Goal: Complete application form

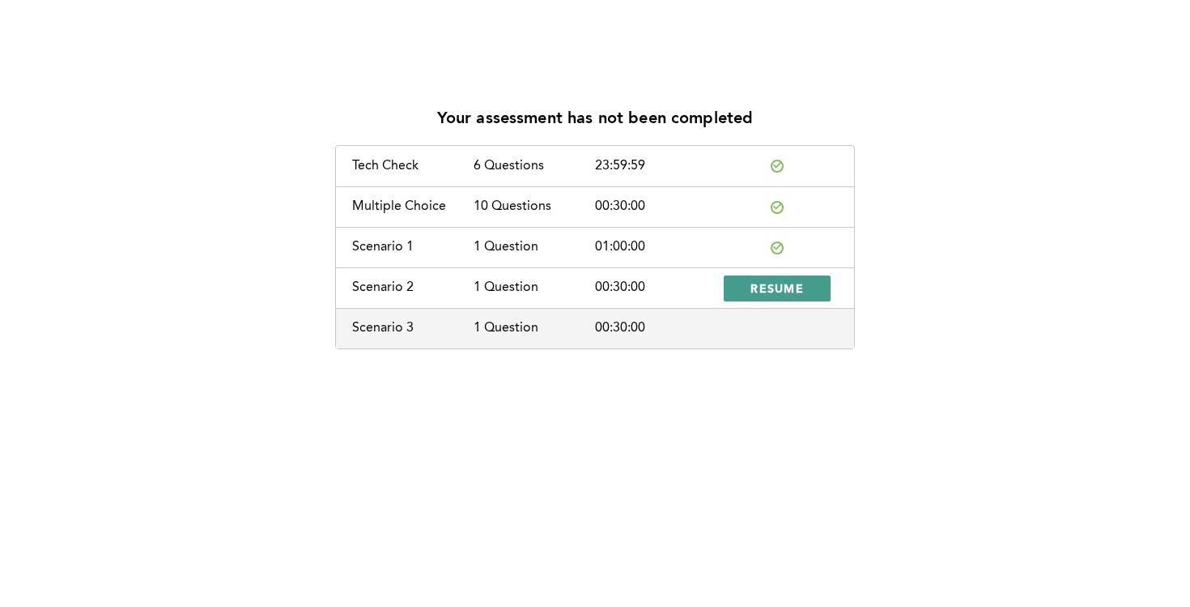
click at [766, 292] on span "RESUME" at bounding box center [777, 287] width 53 height 15
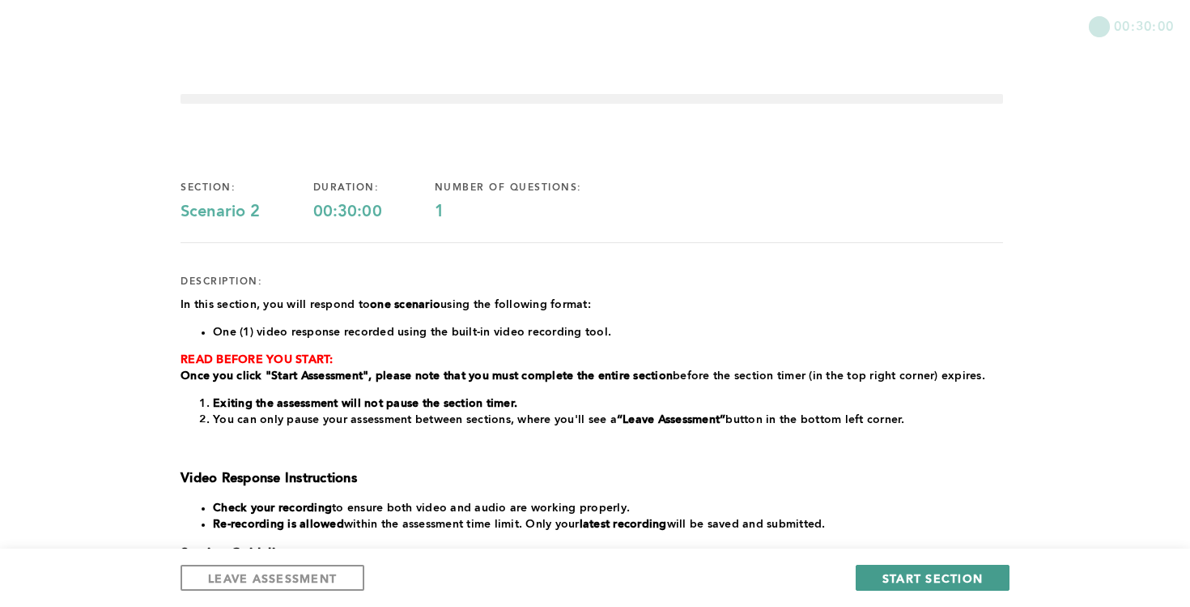
click at [905, 576] on span "START SECTION" at bounding box center [933, 577] width 100 height 15
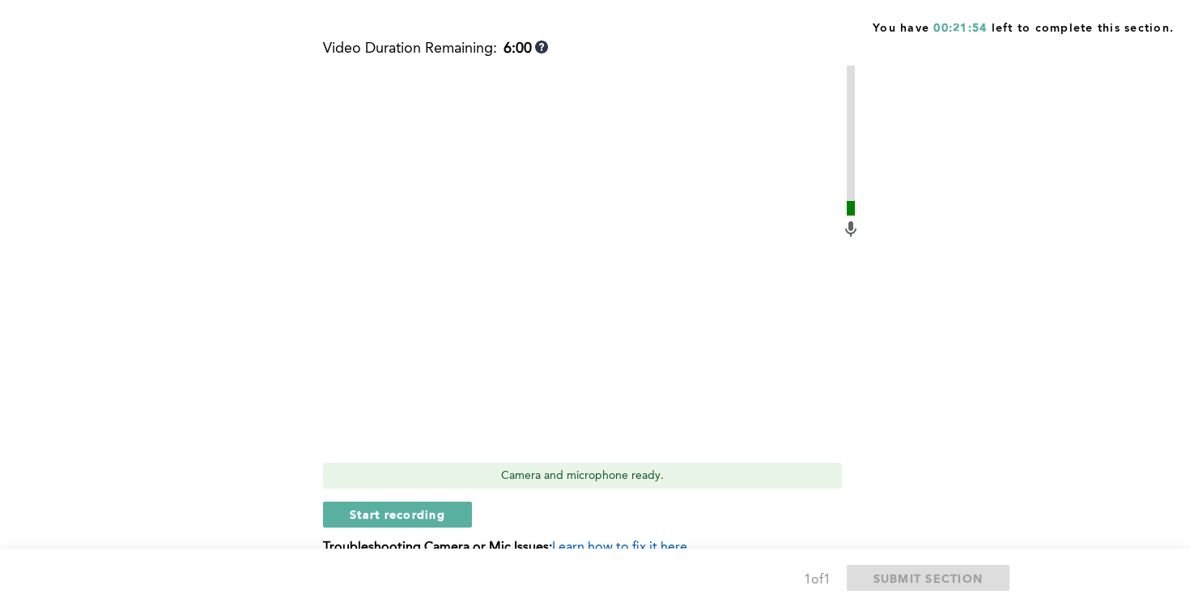
scroll to position [539, 0]
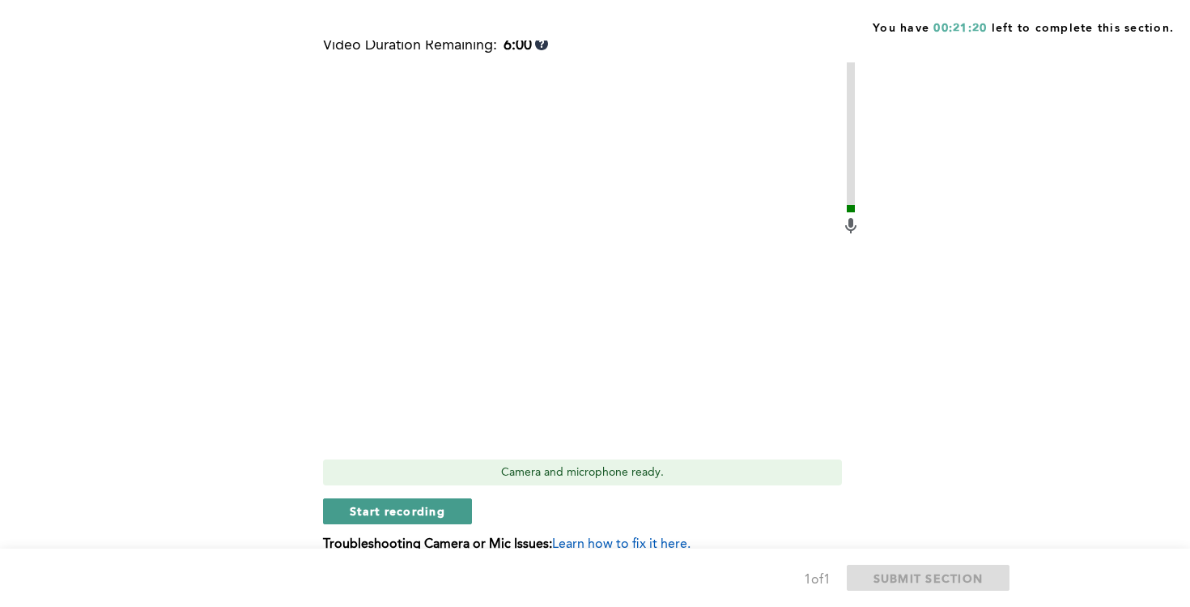
click at [429, 513] on span "Start recording" at bounding box center [398, 510] width 96 height 15
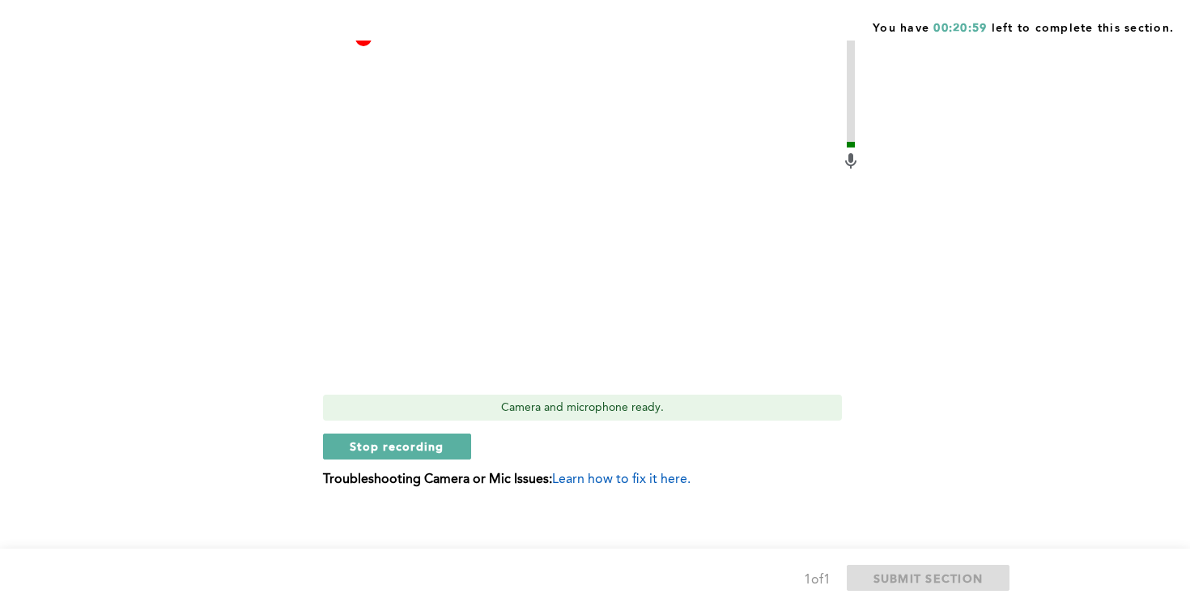
scroll to position [615, 0]
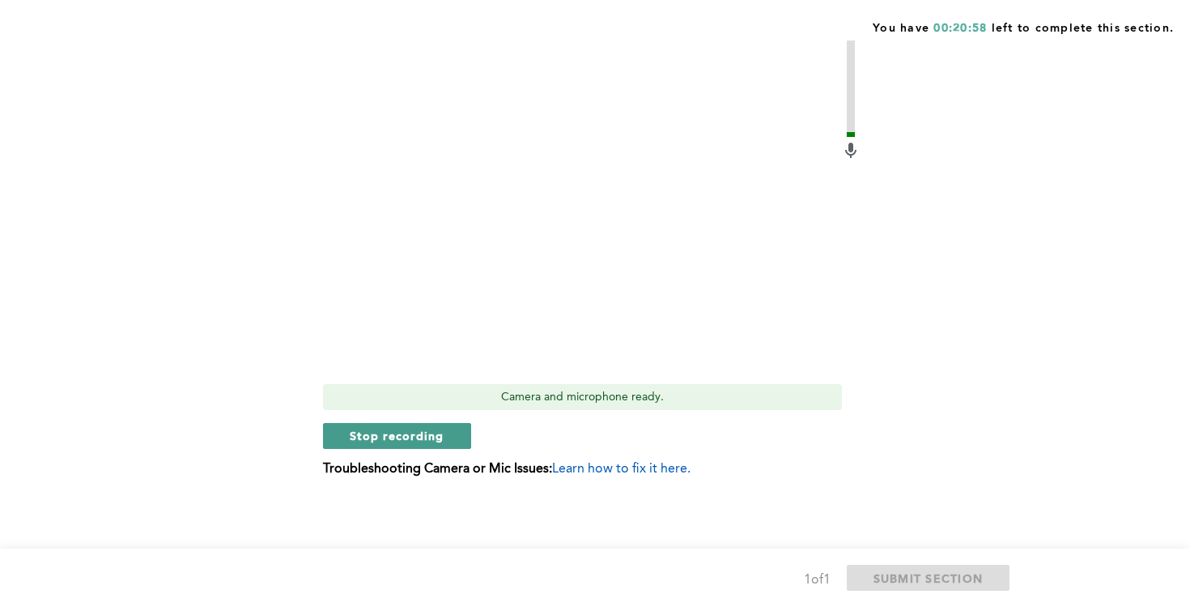
click at [411, 446] on button "Stop recording" at bounding box center [397, 436] width 148 height 26
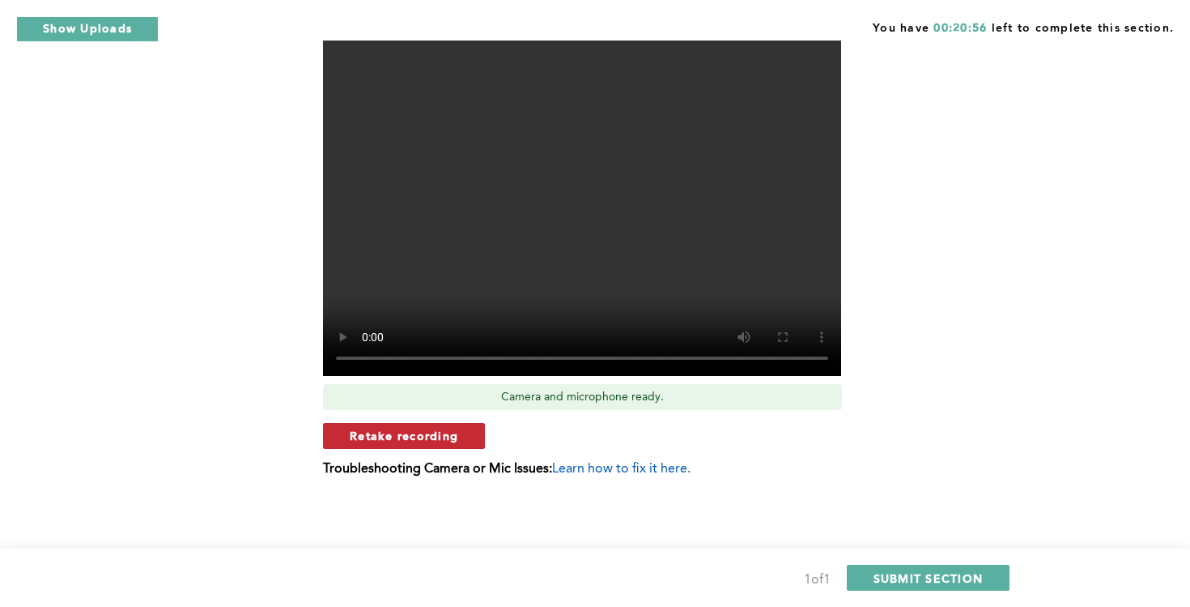
click at [450, 438] on span "Retake recording" at bounding box center [404, 435] width 109 height 15
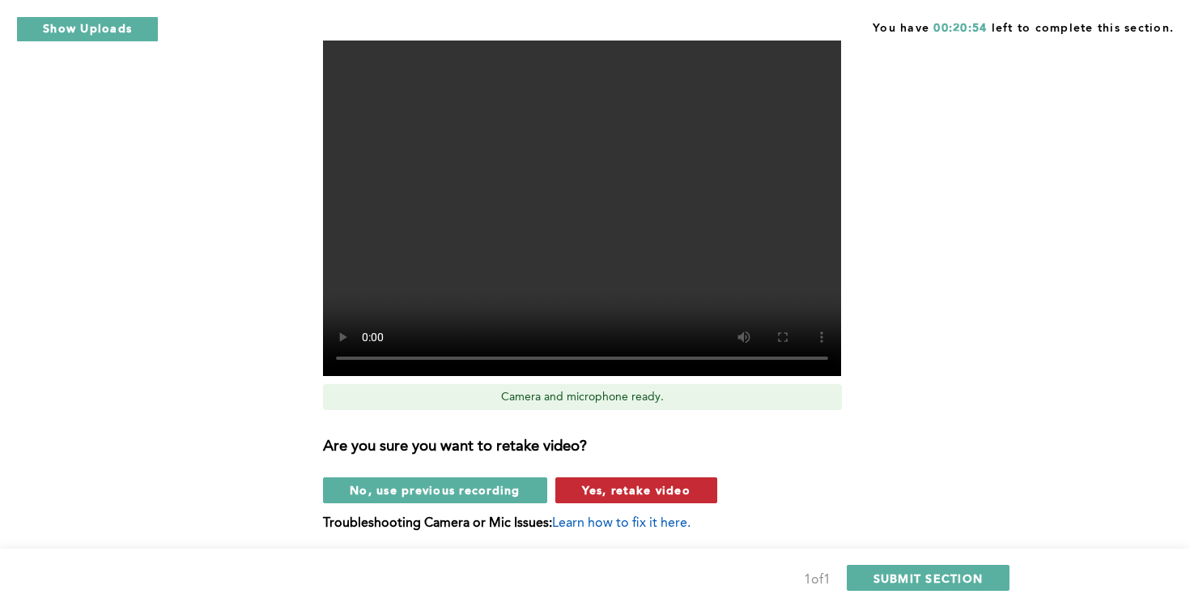
click at [628, 492] on span "Yes, retake video" at bounding box center [636, 489] width 109 height 15
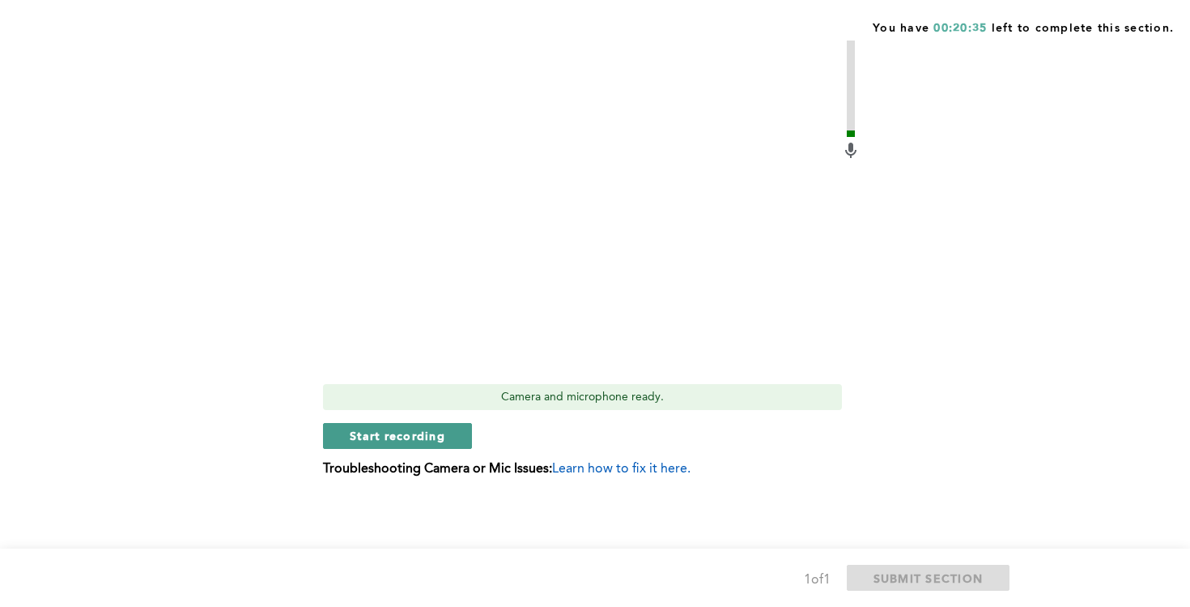
click at [424, 432] on span "Start recording" at bounding box center [398, 435] width 96 height 15
click at [400, 444] on button "Stop recording" at bounding box center [397, 436] width 148 height 26
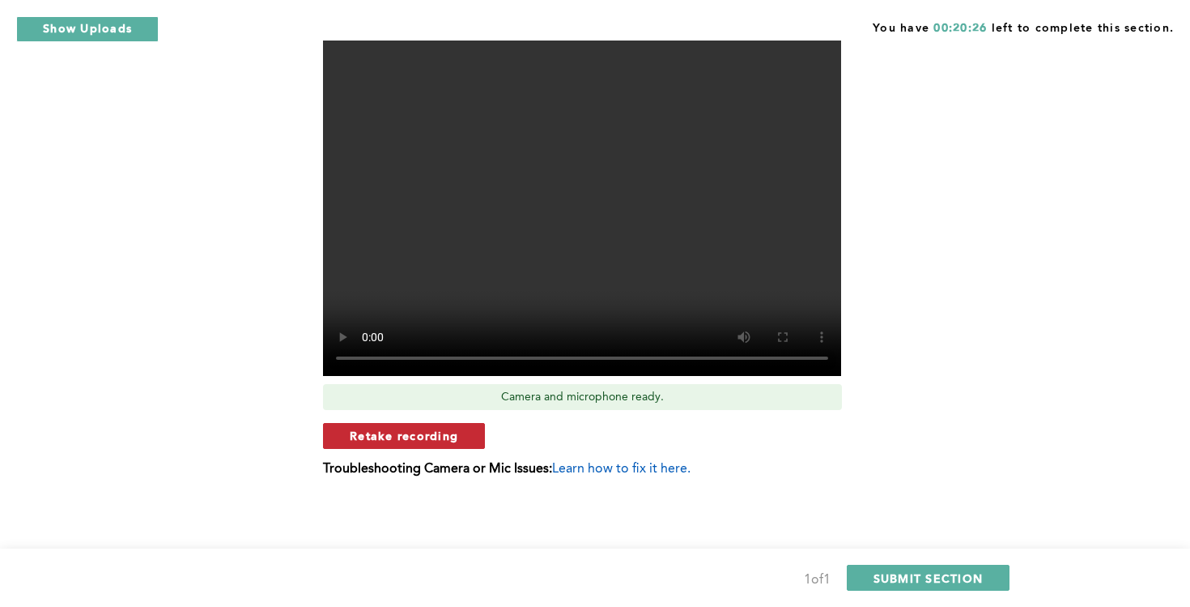
click at [461, 441] on button "Retake recording" at bounding box center [404, 436] width 162 height 26
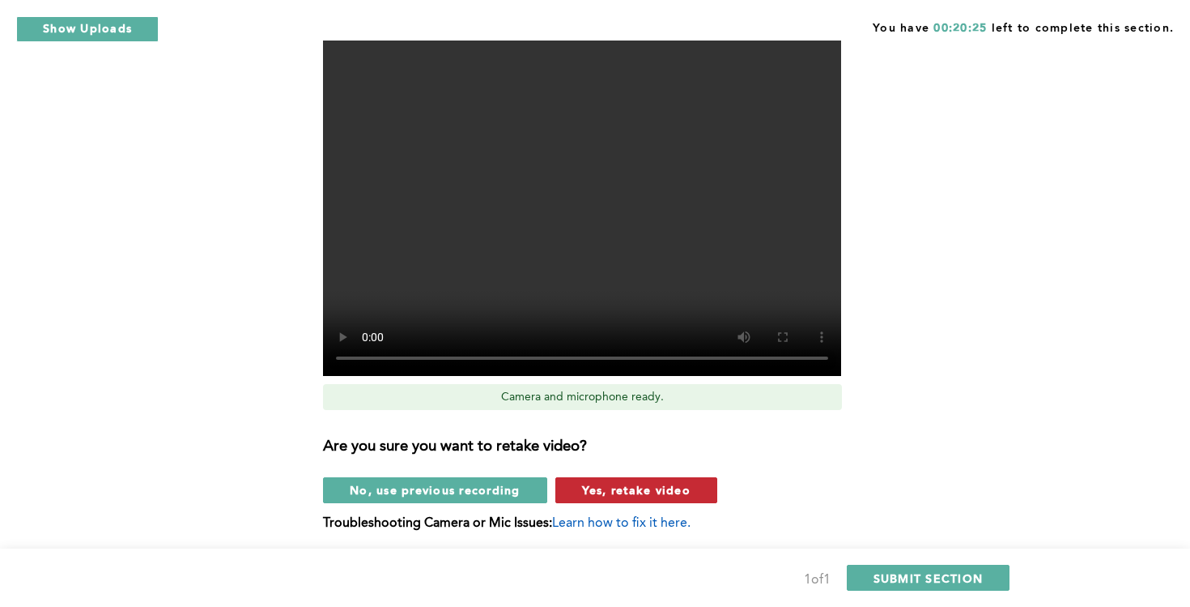
click at [611, 496] on span "Yes, retake video" at bounding box center [636, 489] width 109 height 15
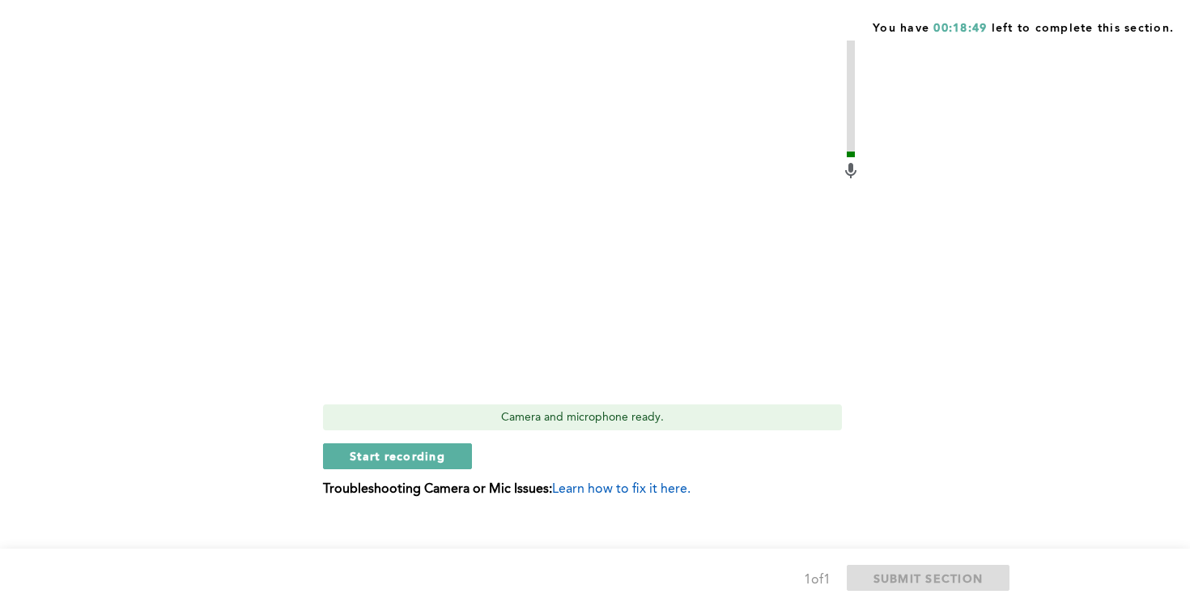
scroll to position [583, 0]
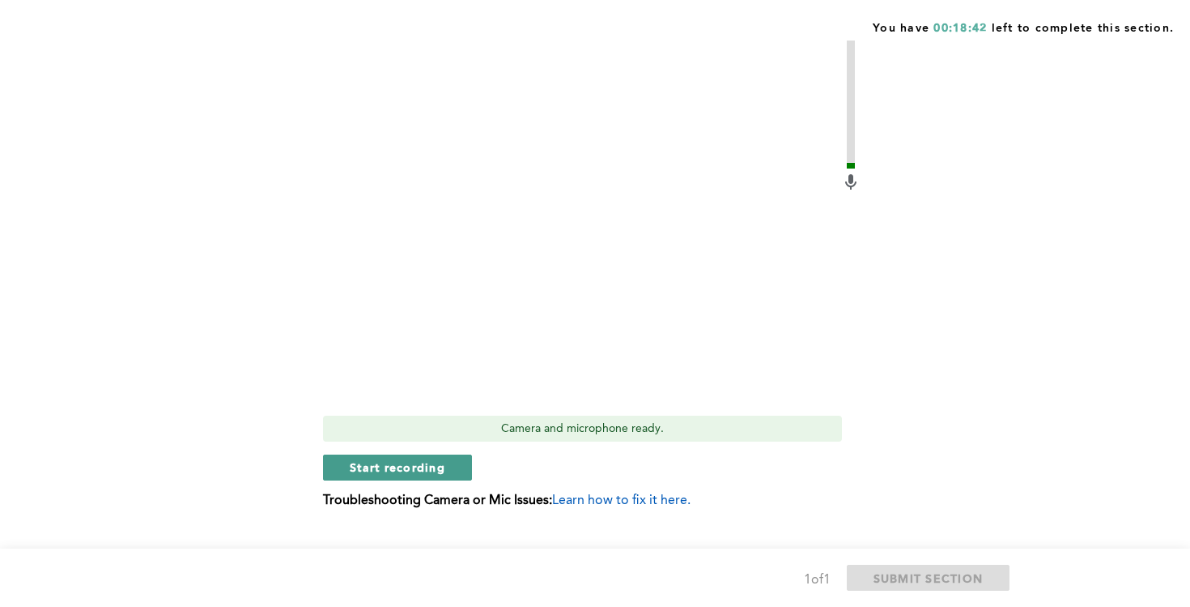
click at [440, 468] on span "Start recording" at bounding box center [398, 466] width 96 height 15
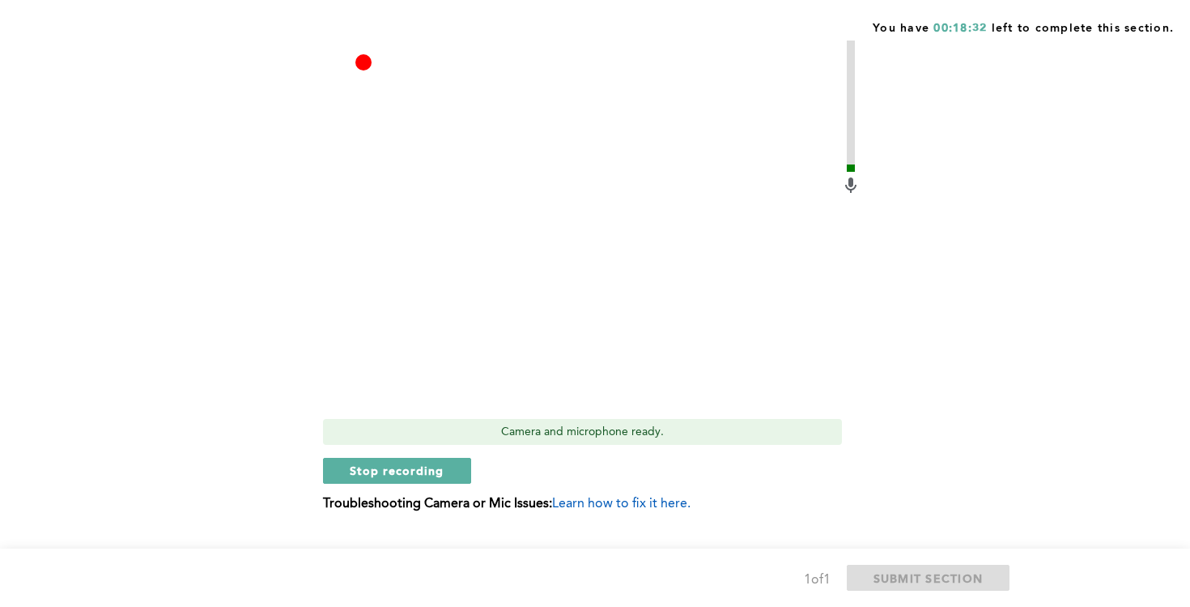
scroll to position [615, 0]
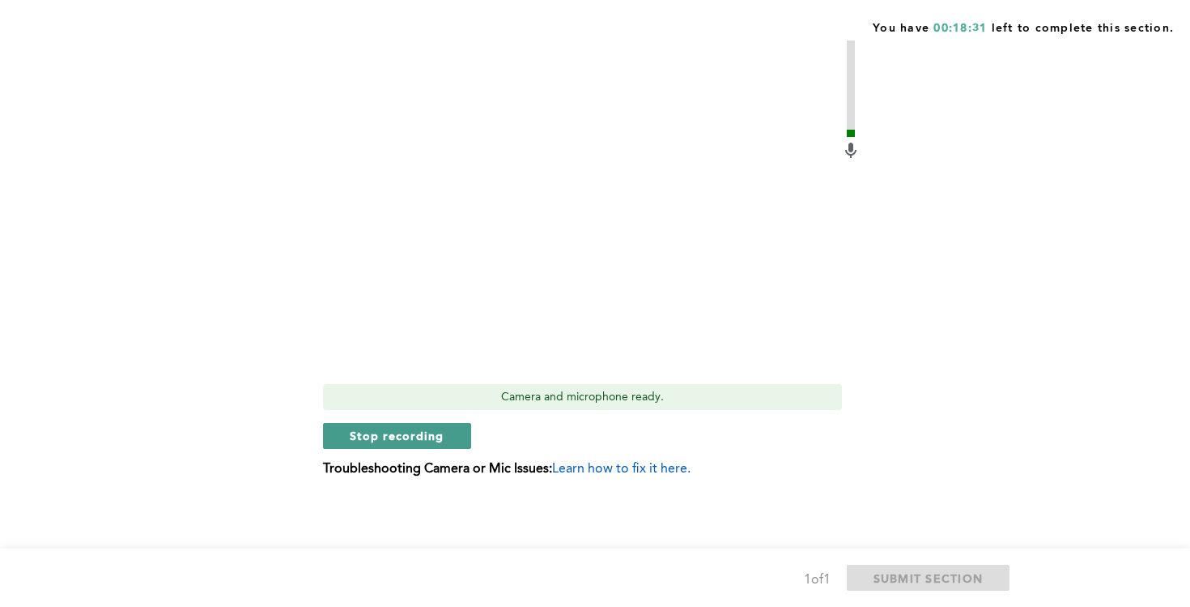
click at [435, 435] on span "Stop recording" at bounding box center [397, 435] width 95 height 15
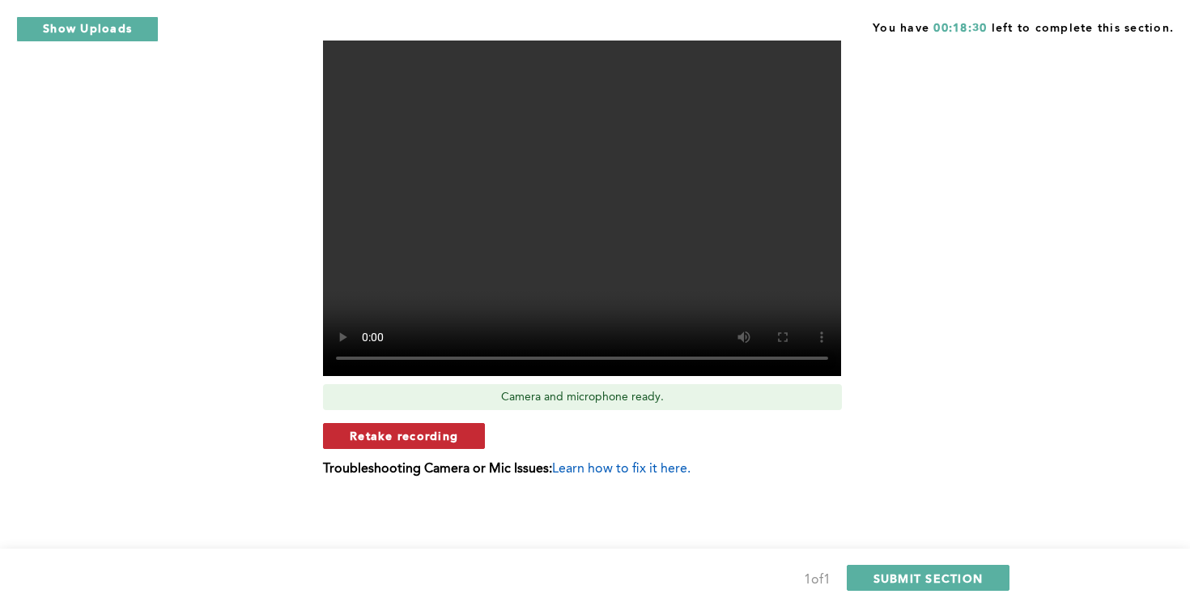
click at [449, 438] on span "Retake recording" at bounding box center [404, 435] width 109 height 15
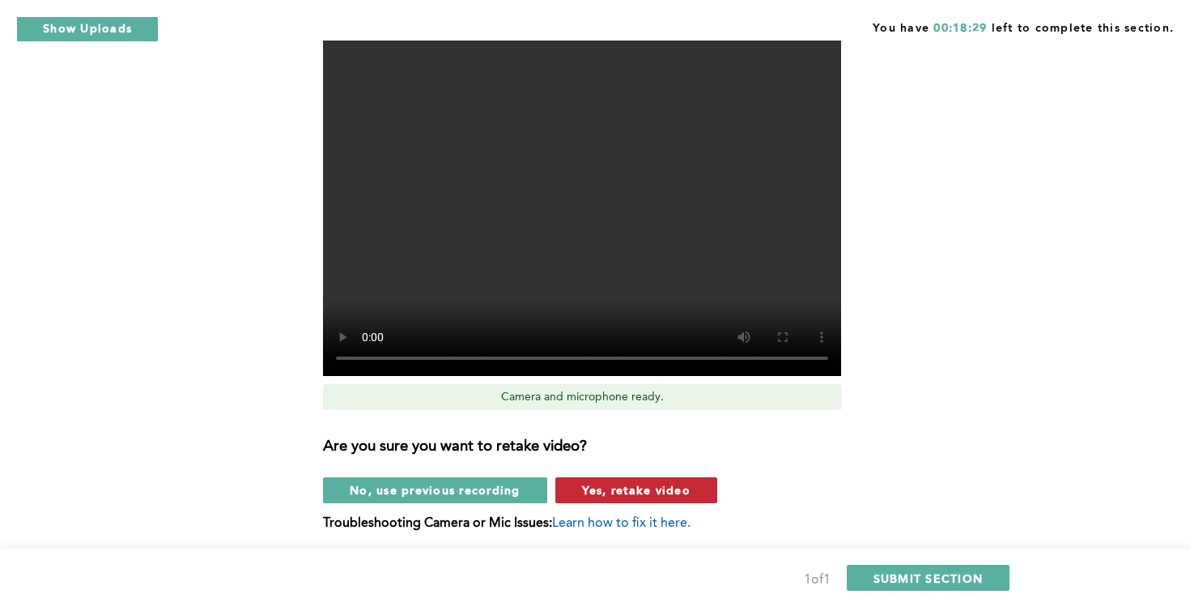
click at [599, 496] on span "Yes, retake video" at bounding box center [636, 489] width 109 height 15
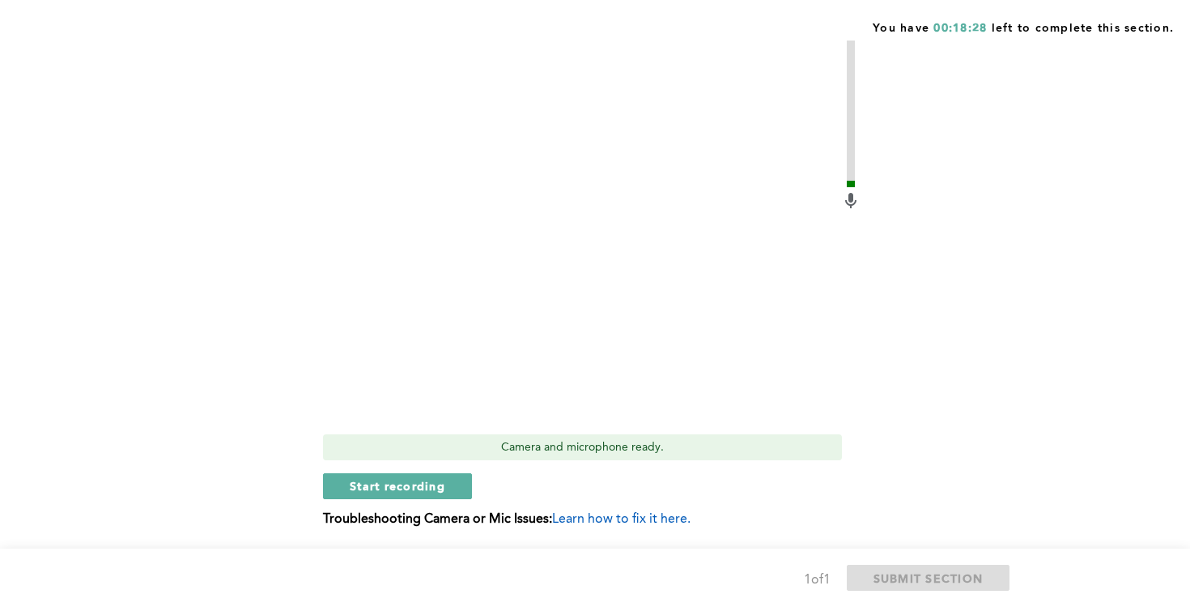
scroll to position [539, 0]
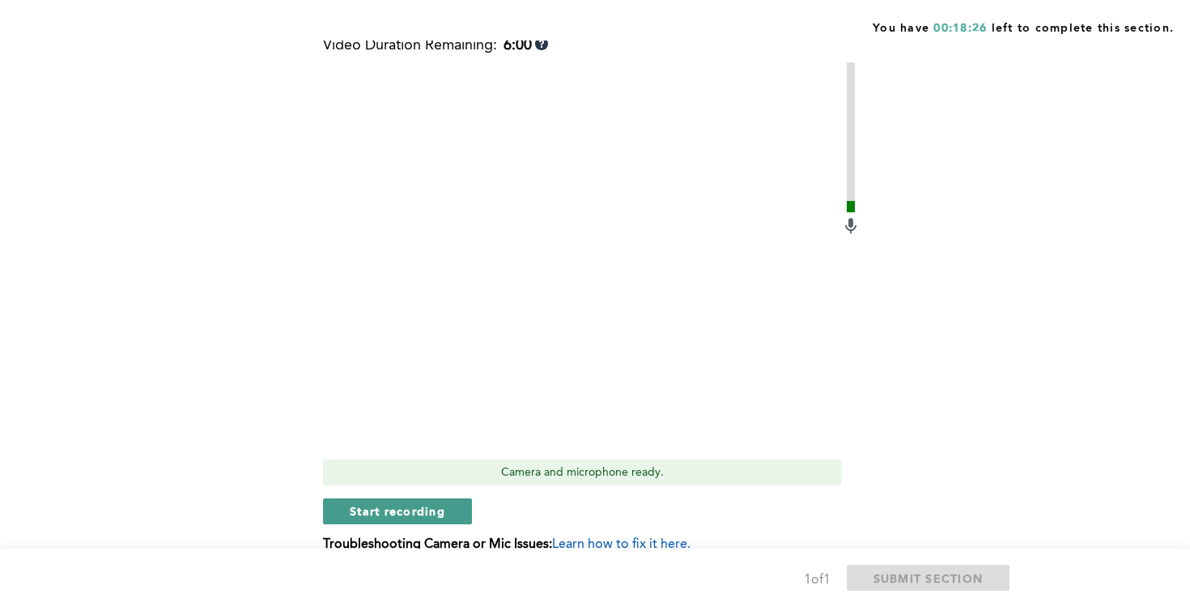
click at [404, 511] on span "Start recording" at bounding box center [398, 510] width 96 height 15
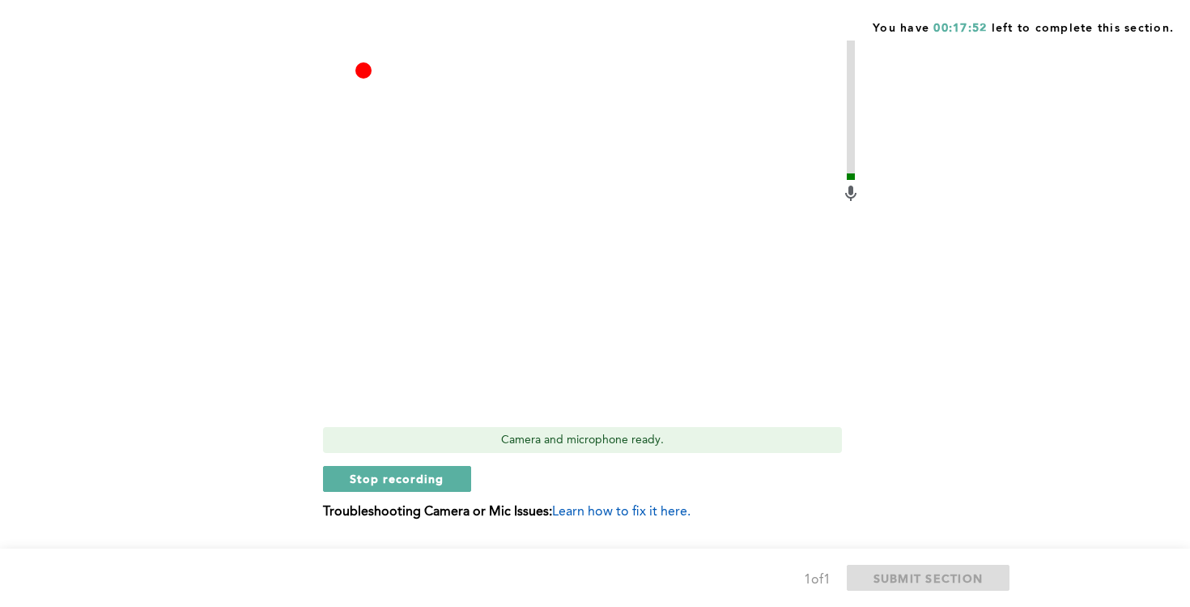
scroll to position [615, 0]
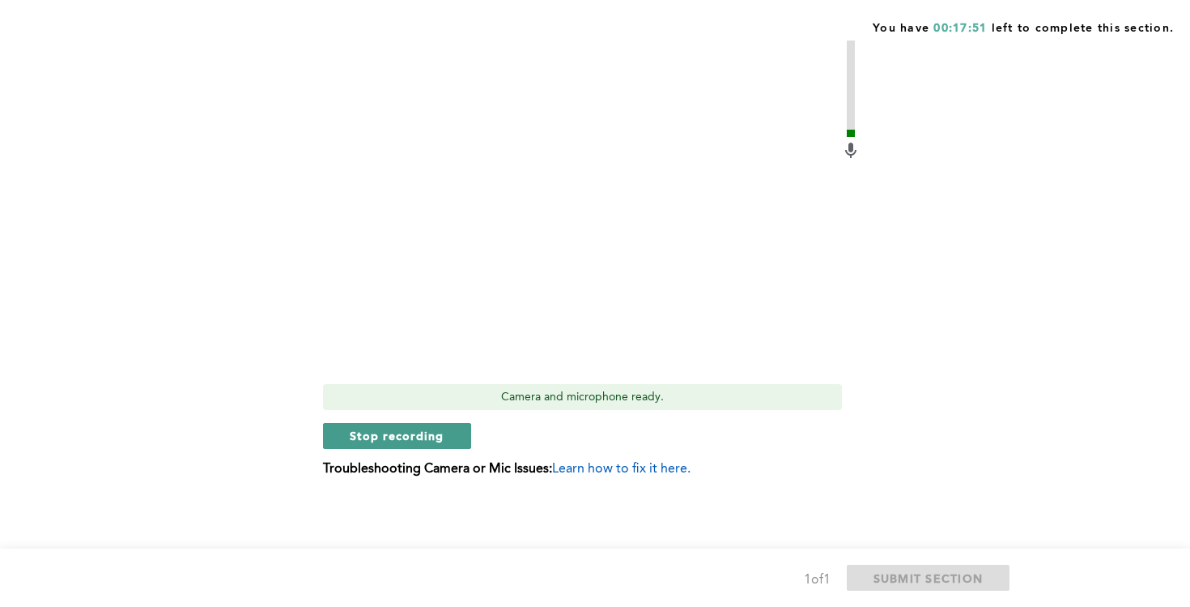
click at [417, 431] on span "Stop recording" at bounding box center [397, 435] width 95 height 15
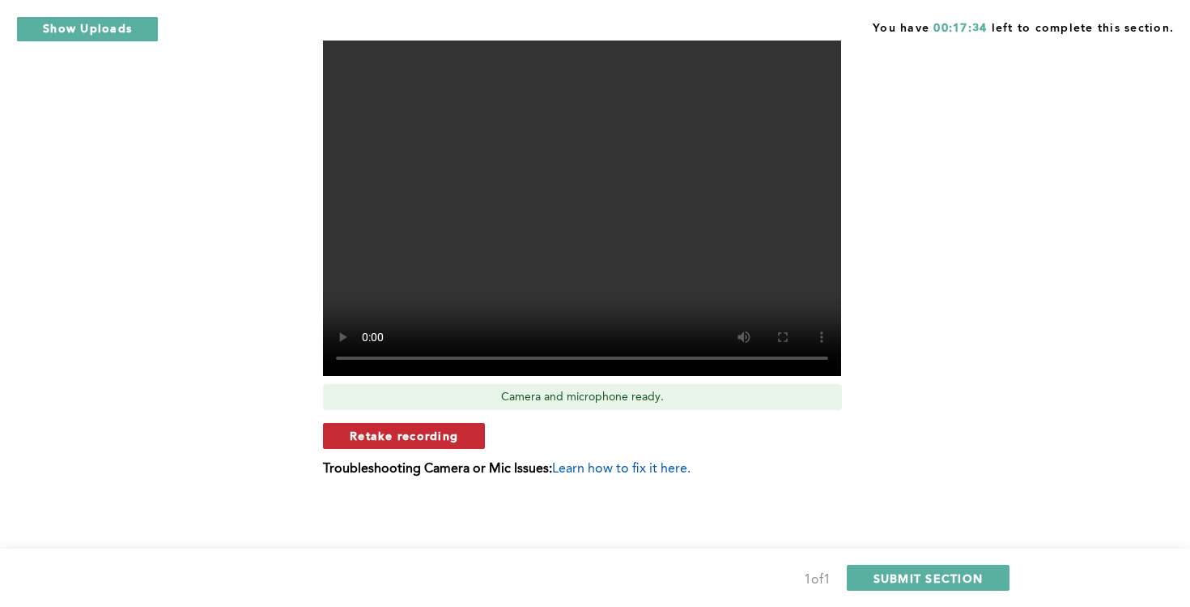
click at [454, 437] on span "Retake recording" at bounding box center [404, 435] width 109 height 15
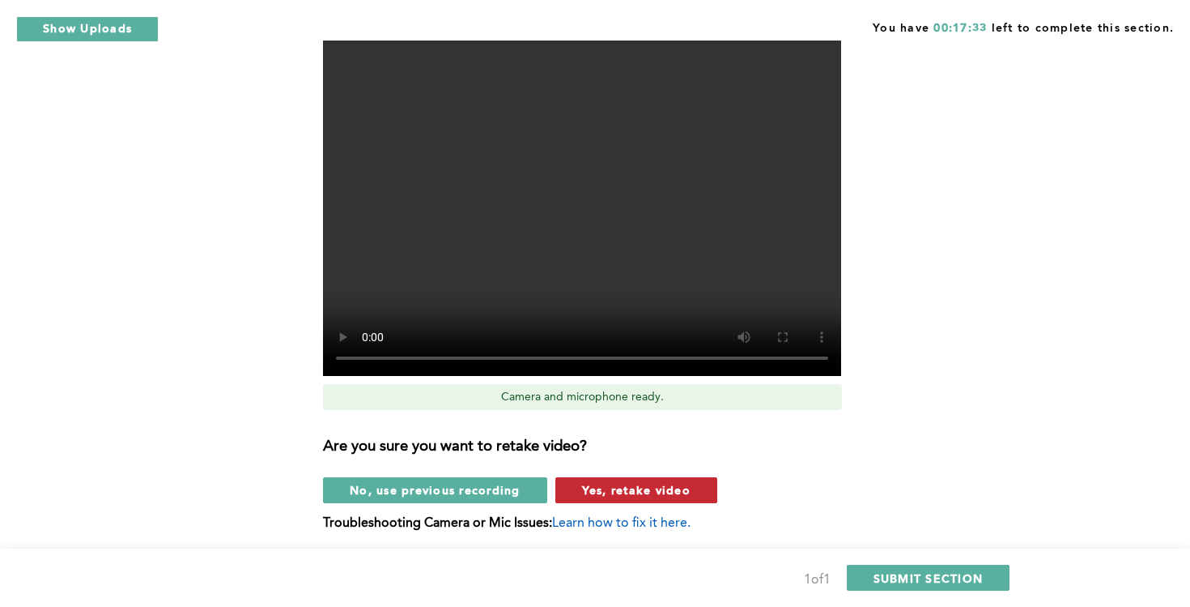
click at [604, 489] on span "Yes, retake video" at bounding box center [636, 489] width 109 height 15
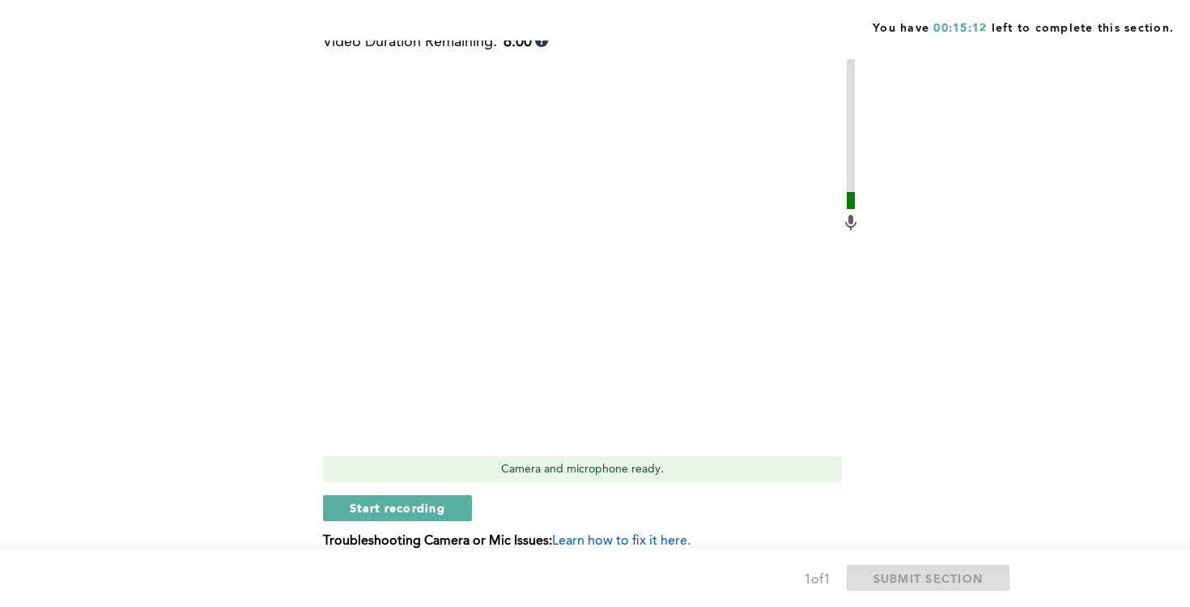
scroll to position [547, 0]
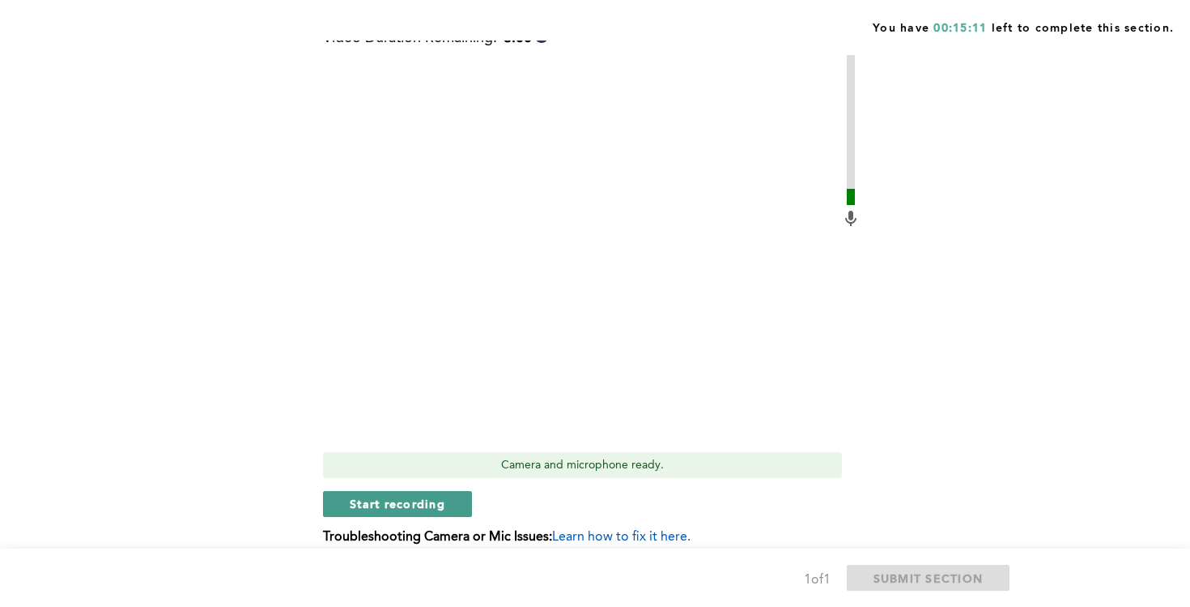
click at [402, 496] on span "Start recording" at bounding box center [398, 503] width 96 height 15
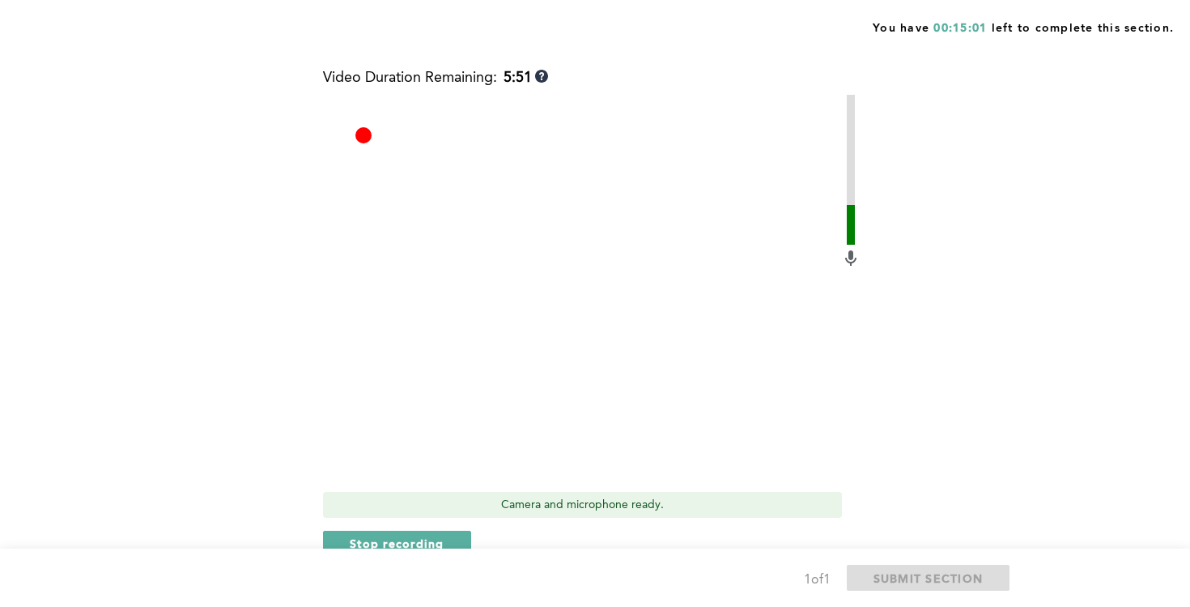
scroll to position [615, 0]
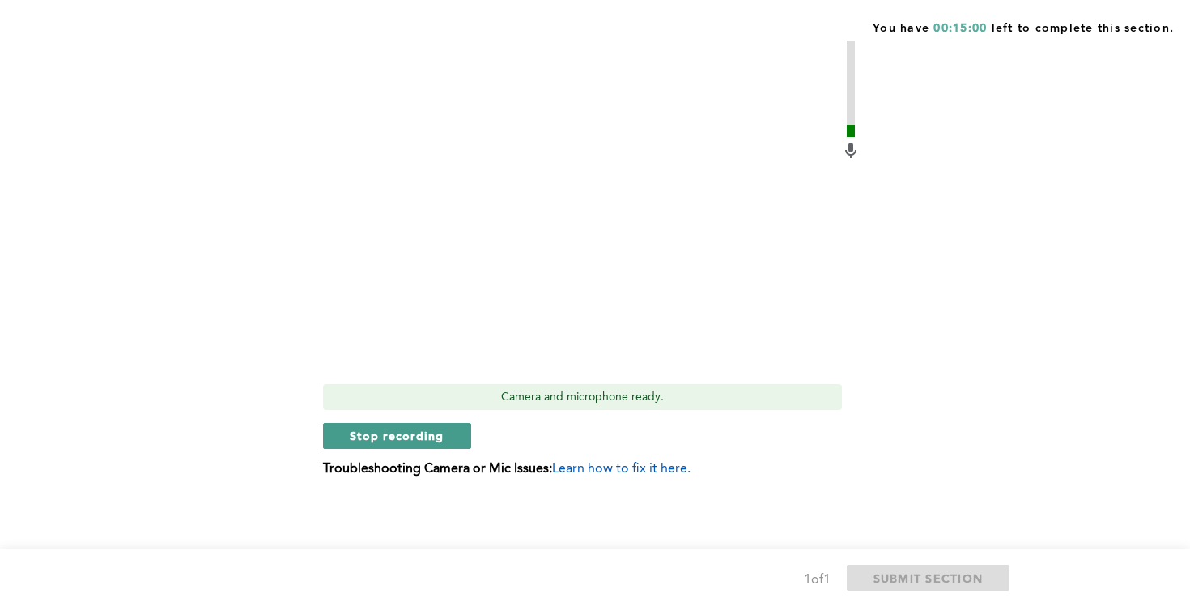
click at [416, 432] on span "Stop recording" at bounding box center [397, 435] width 95 height 15
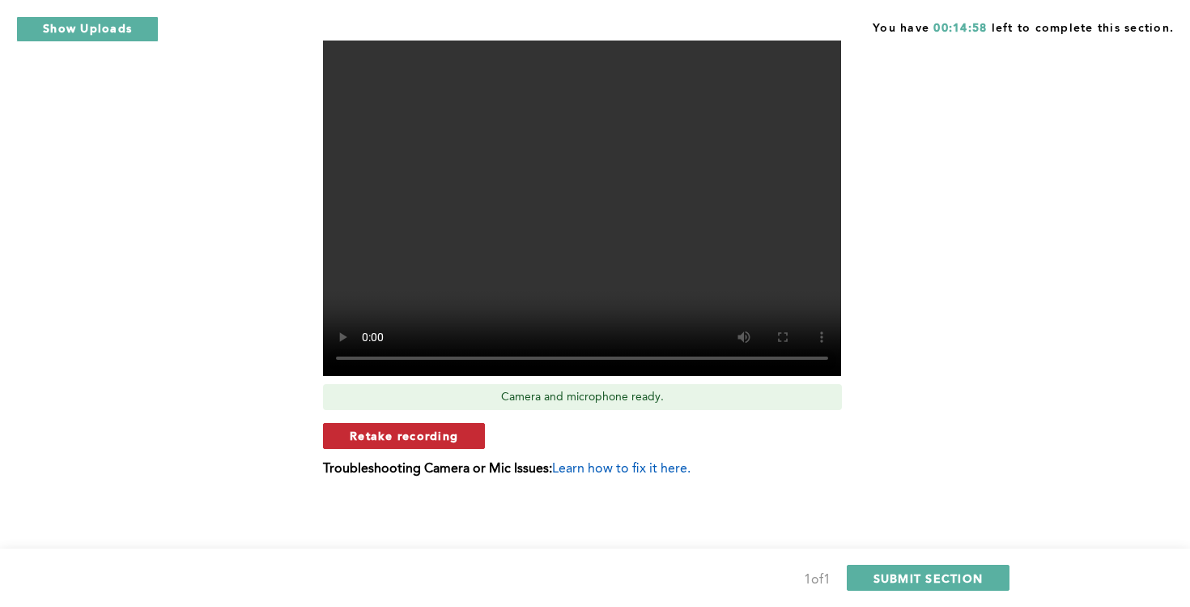
click at [455, 441] on span "Retake recording" at bounding box center [404, 435] width 109 height 15
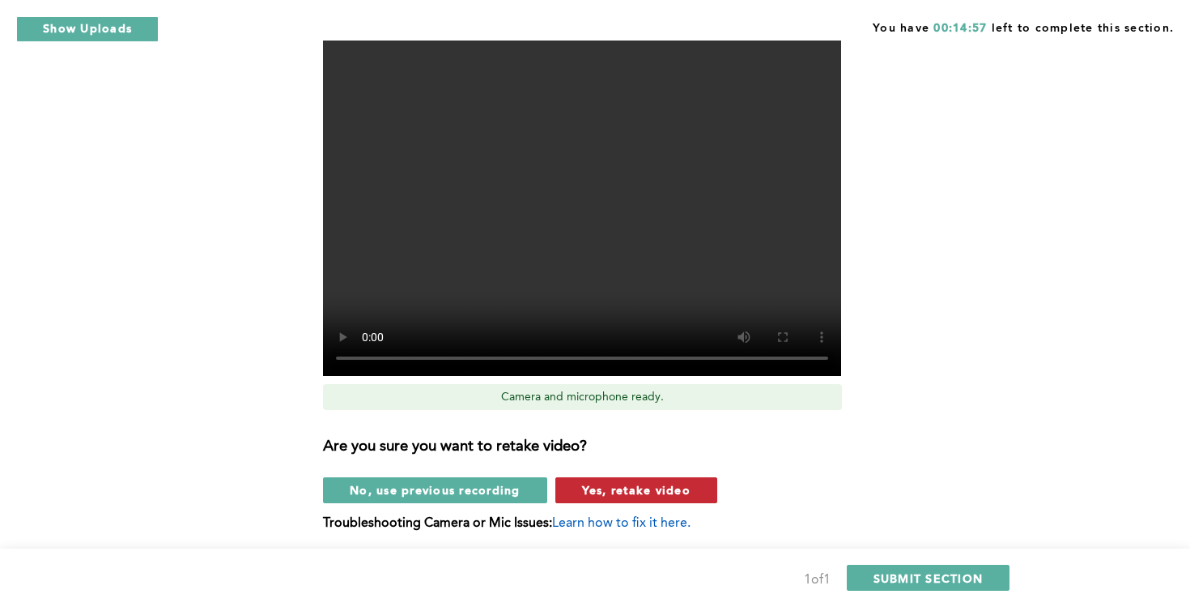
click at [613, 491] on span "Yes, retake video" at bounding box center [636, 489] width 109 height 15
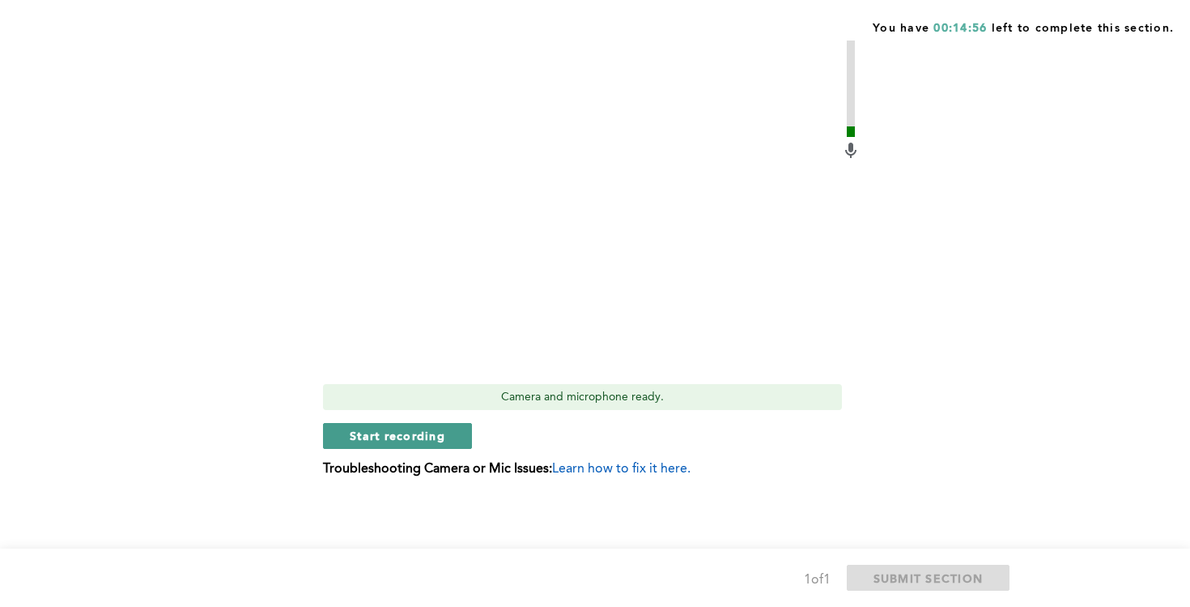
click at [458, 432] on button "Start recording" at bounding box center [397, 436] width 149 height 26
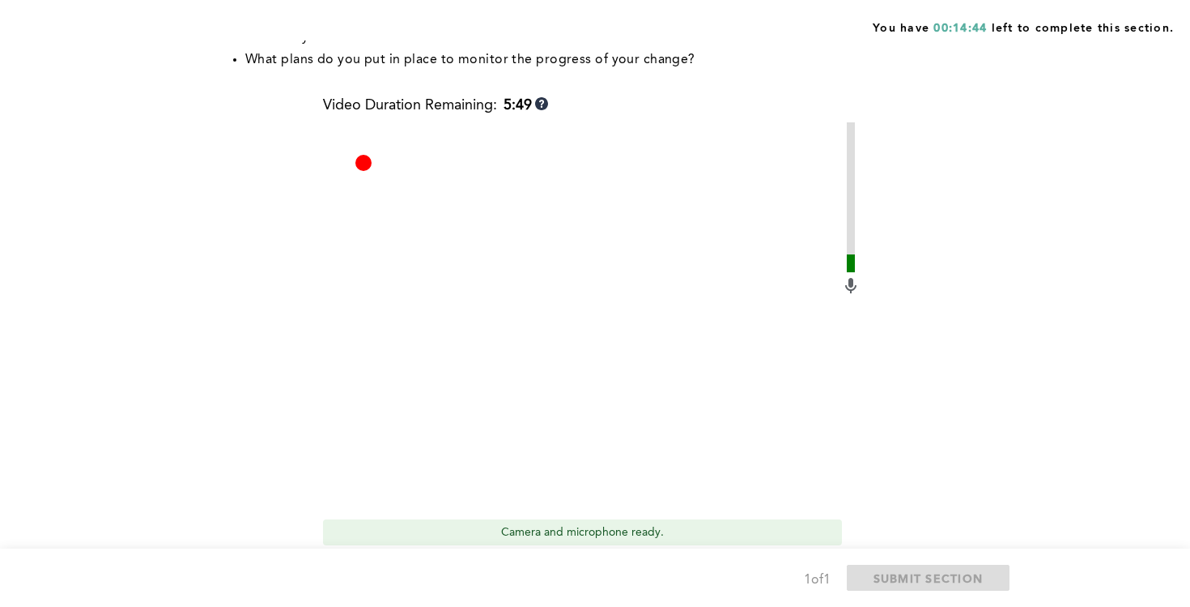
scroll to position [533, 0]
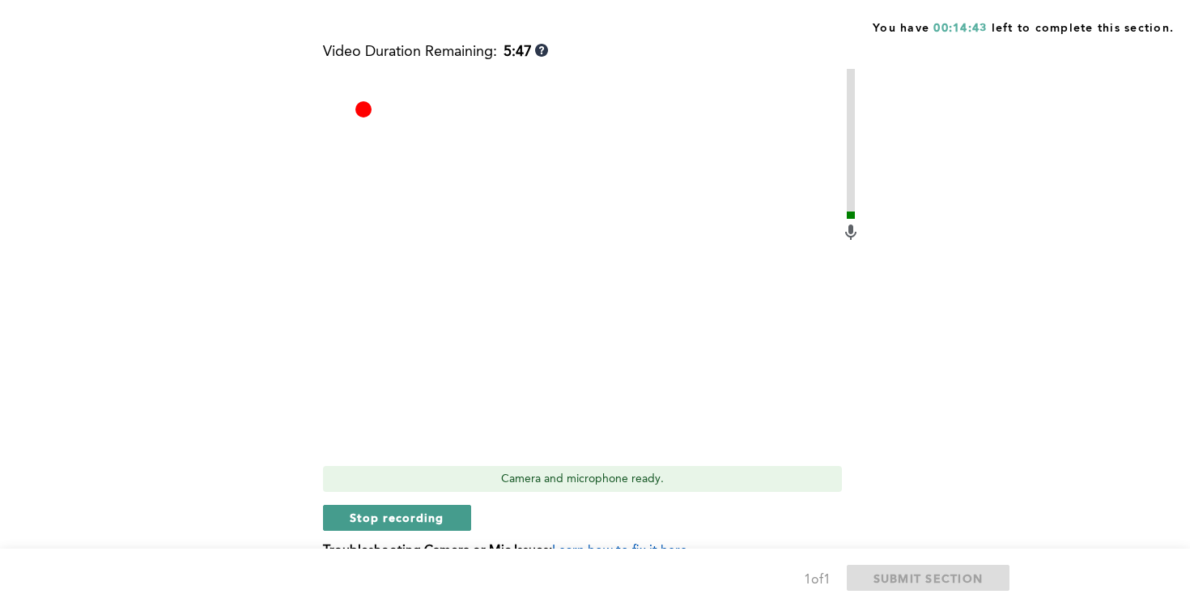
click at [424, 514] on span "Stop recording" at bounding box center [397, 516] width 95 height 15
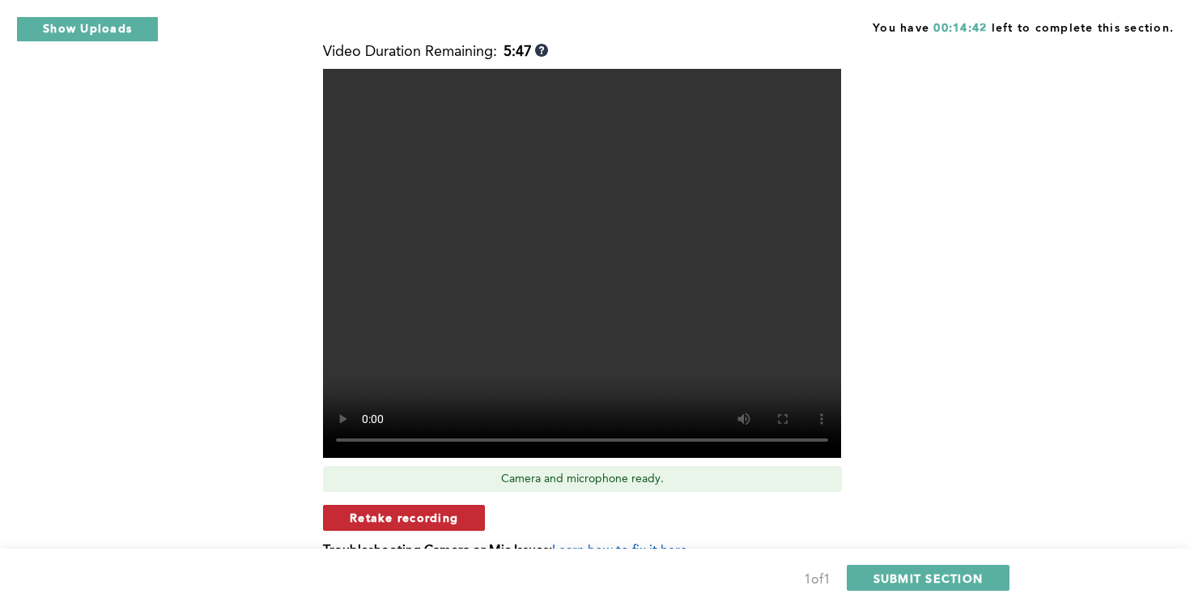
click at [454, 522] on span "Retake recording" at bounding box center [404, 516] width 109 height 15
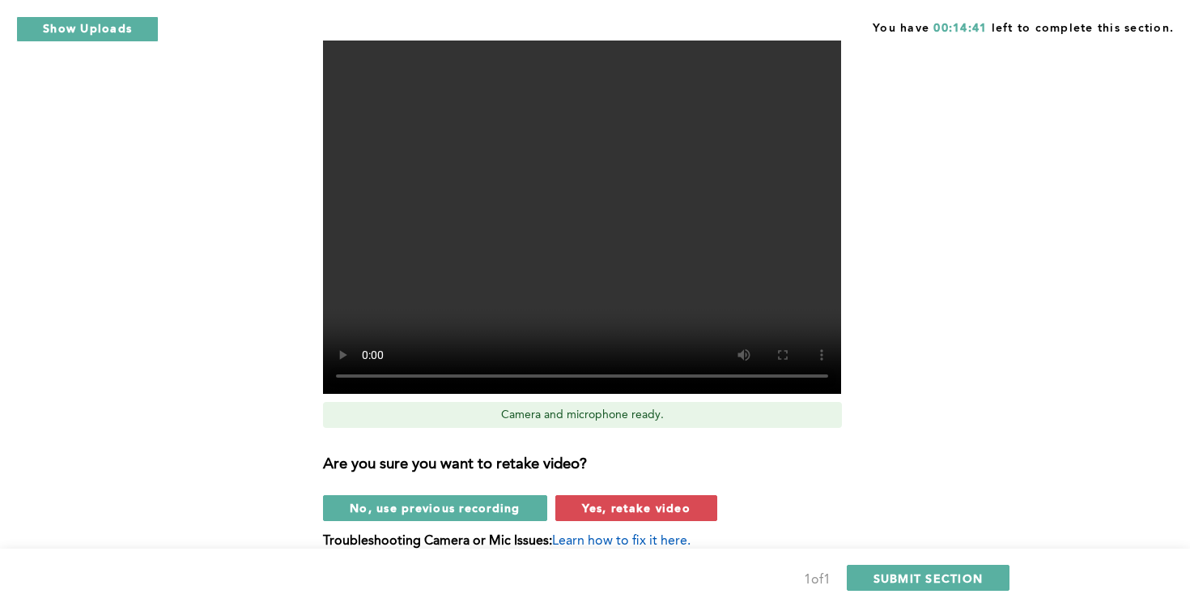
scroll to position [599, 0]
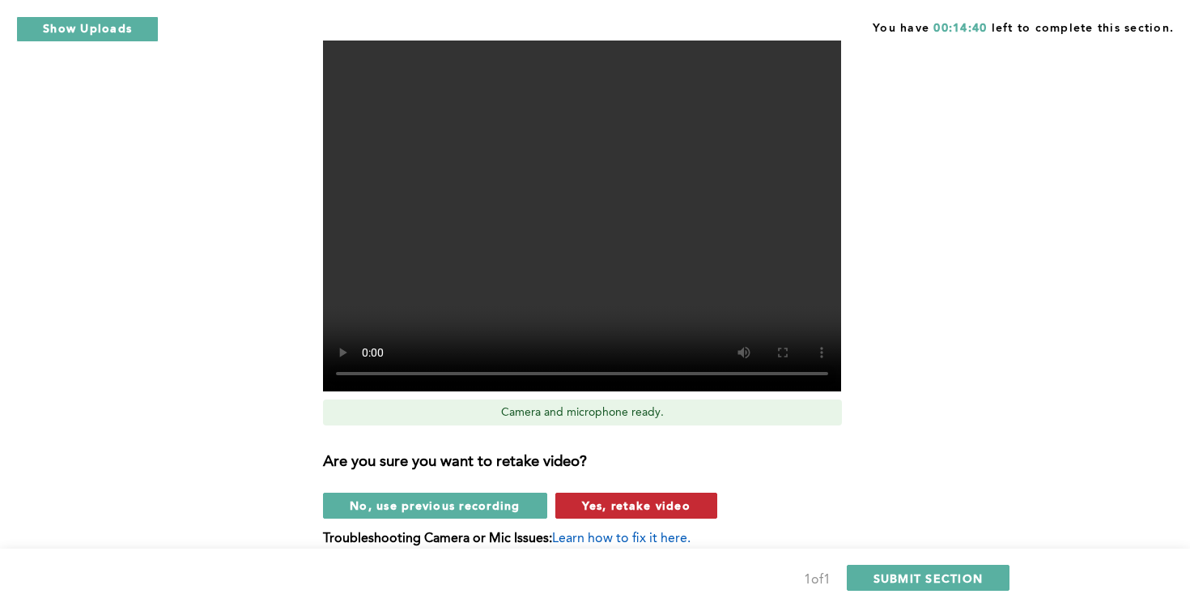
click at [605, 509] on span "Yes, retake video" at bounding box center [636, 504] width 109 height 15
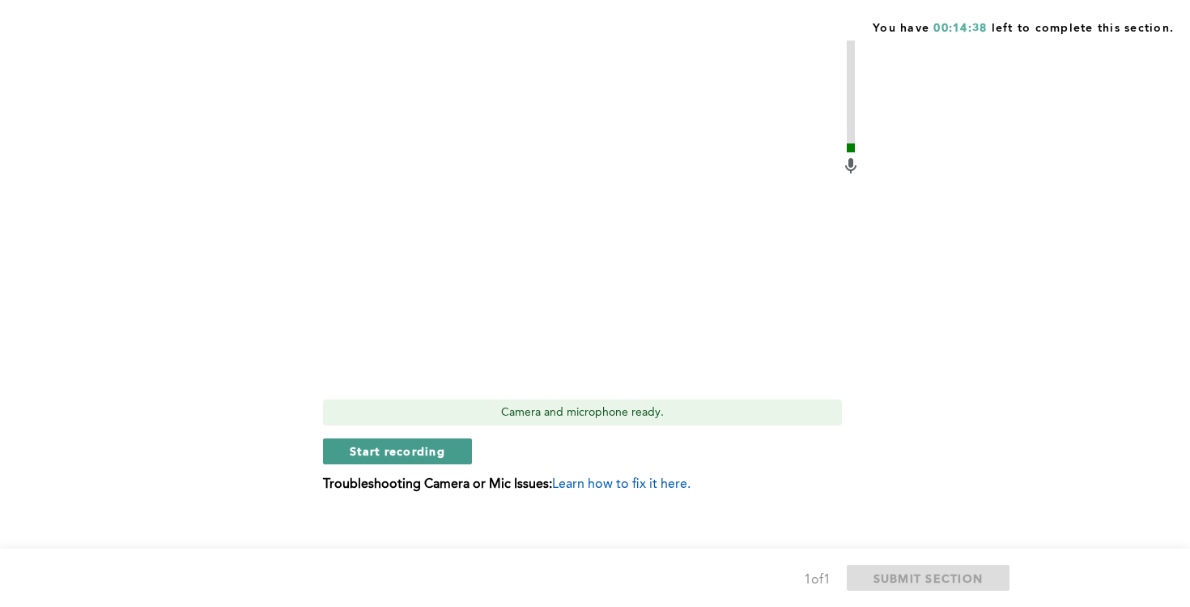
click at [431, 458] on button "Start recording" at bounding box center [397, 451] width 149 height 26
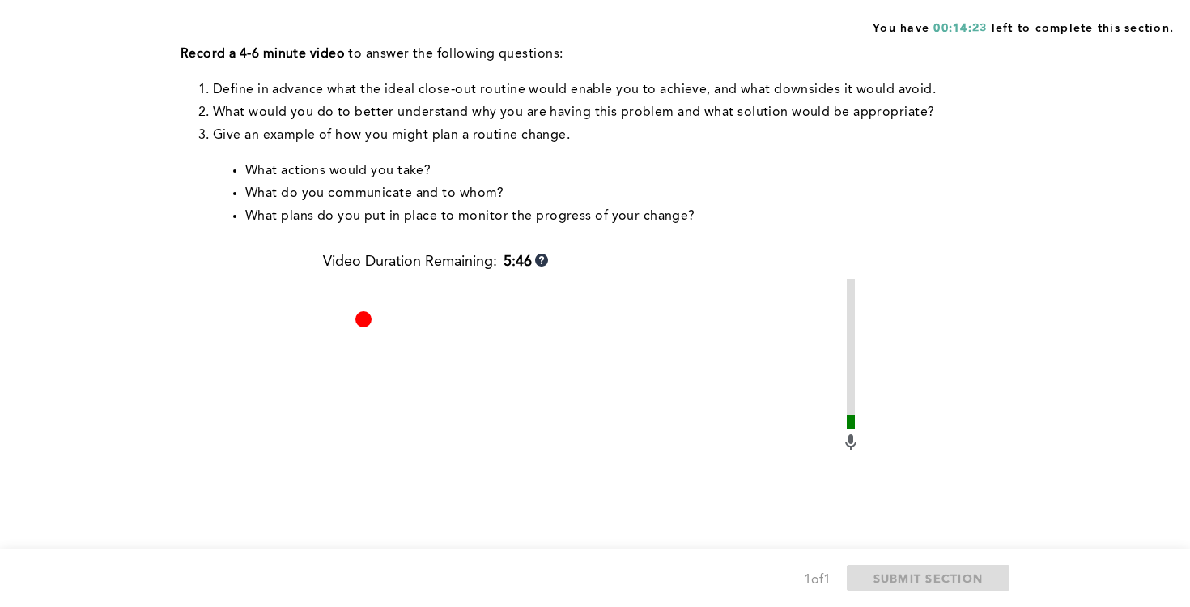
scroll to position [615, 0]
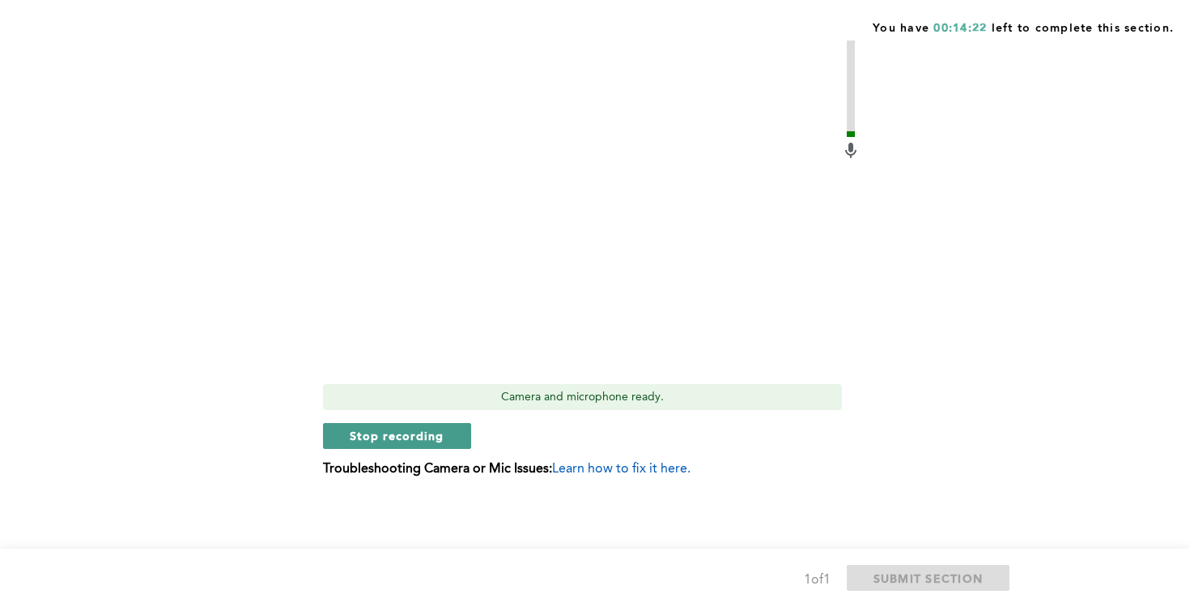
click at [440, 444] on button "Stop recording" at bounding box center [397, 436] width 148 height 26
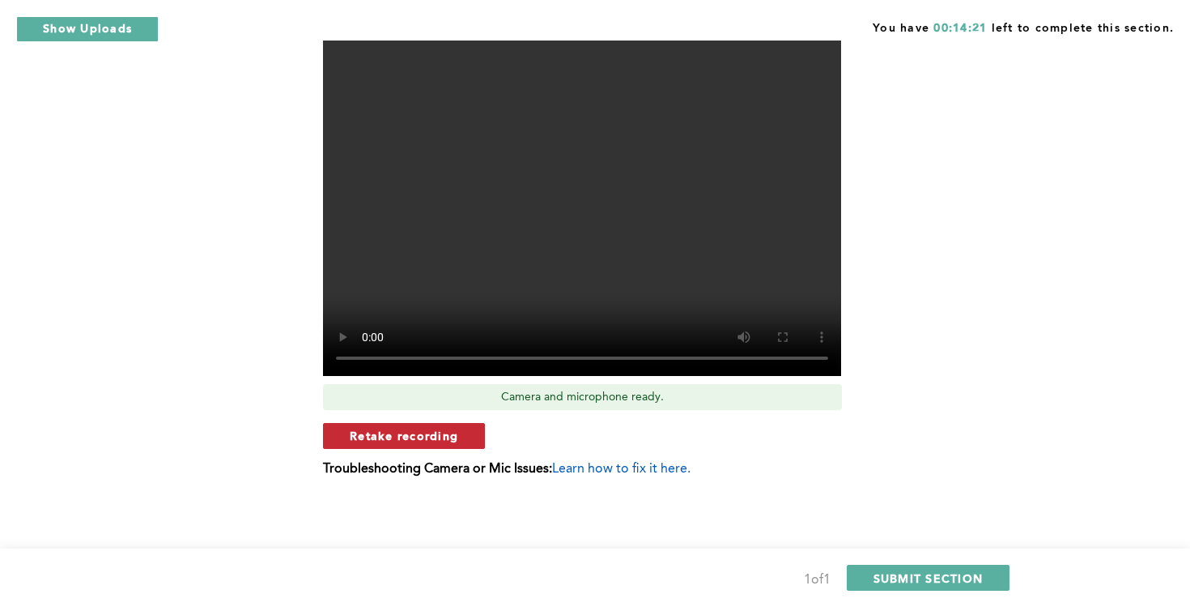
click at [461, 439] on button "Retake recording" at bounding box center [404, 436] width 162 height 26
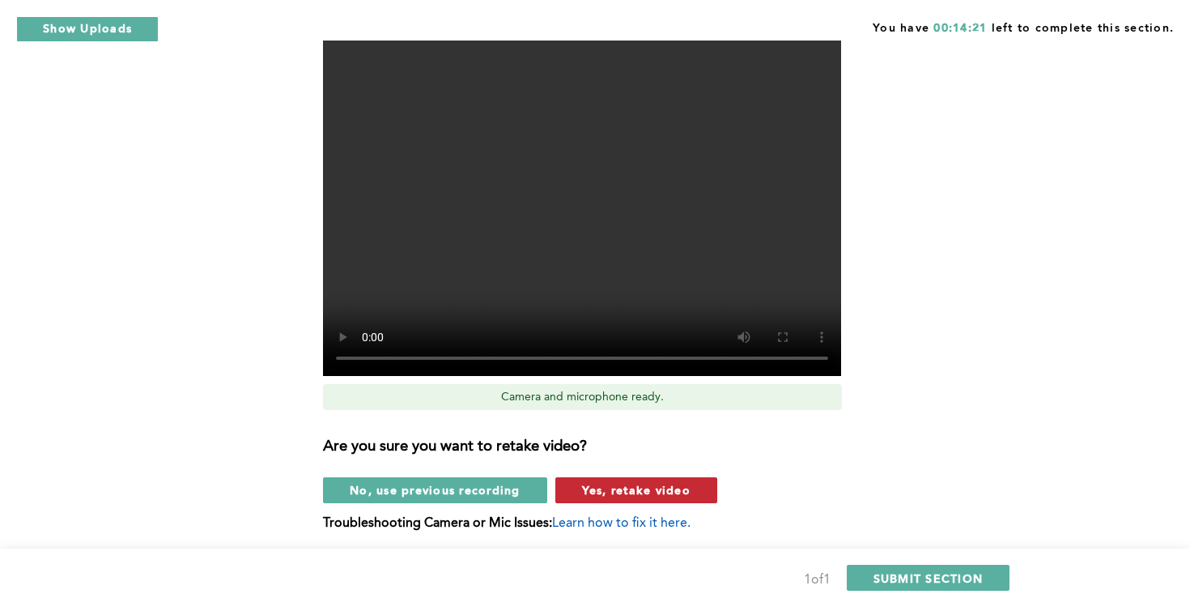
click at [588, 488] on span "Yes, retake video" at bounding box center [636, 489] width 109 height 15
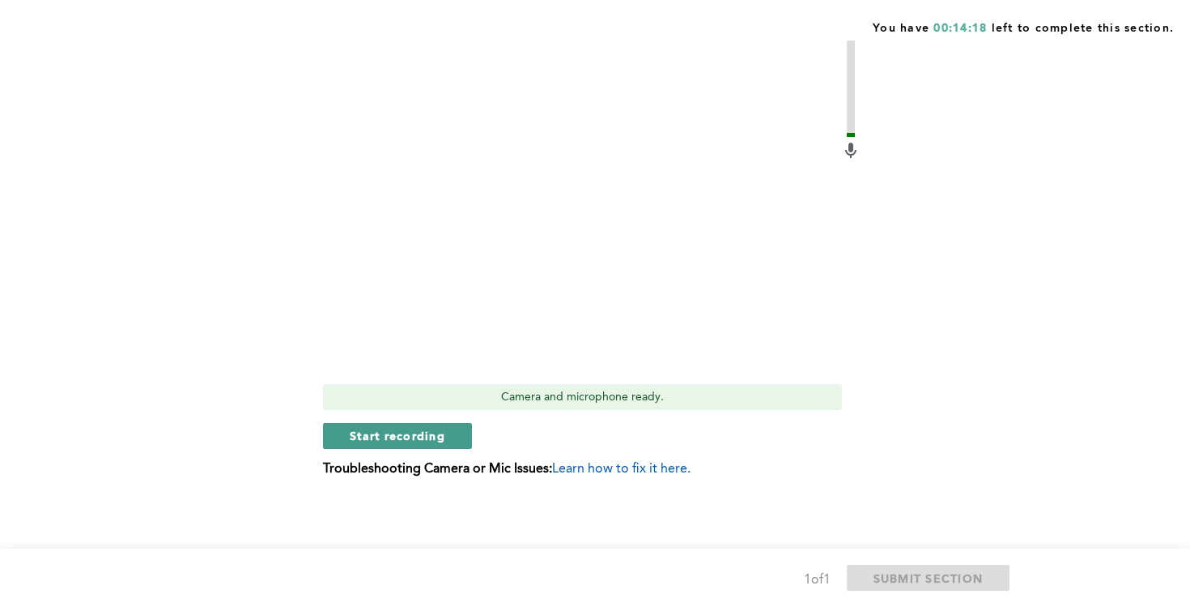
click at [437, 442] on span "Start recording" at bounding box center [398, 435] width 96 height 15
click at [421, 439] on span "Stop recording" at bounding box center [397, 435] width 95 height 15
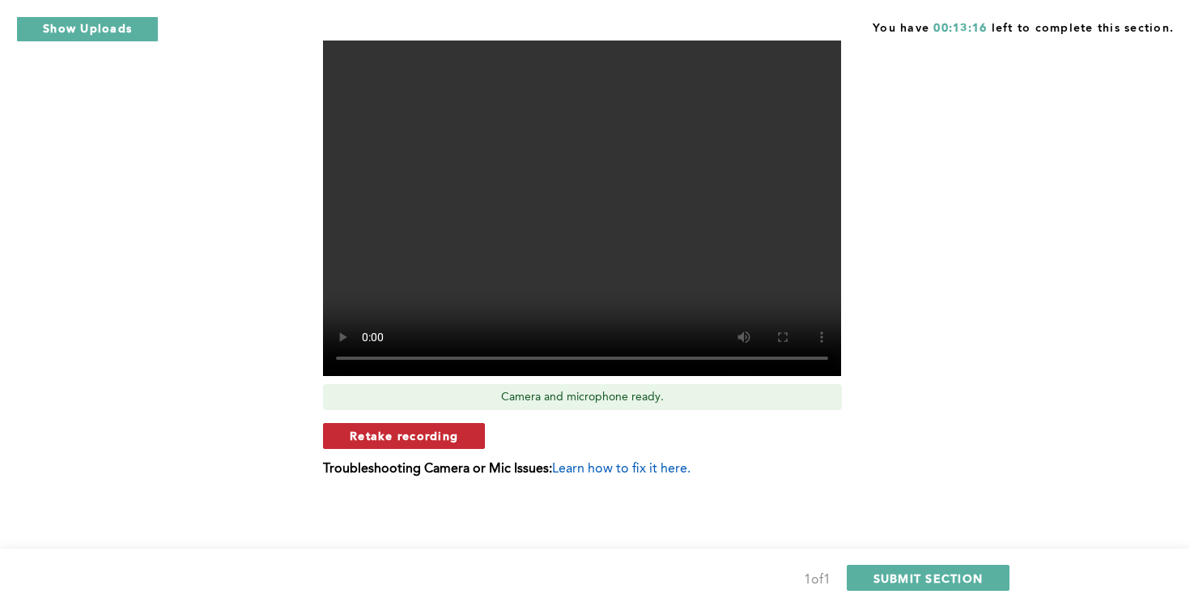
click at [451, 437] on span "Retake recording" at bounding box center [404, 435] width 109 height 15
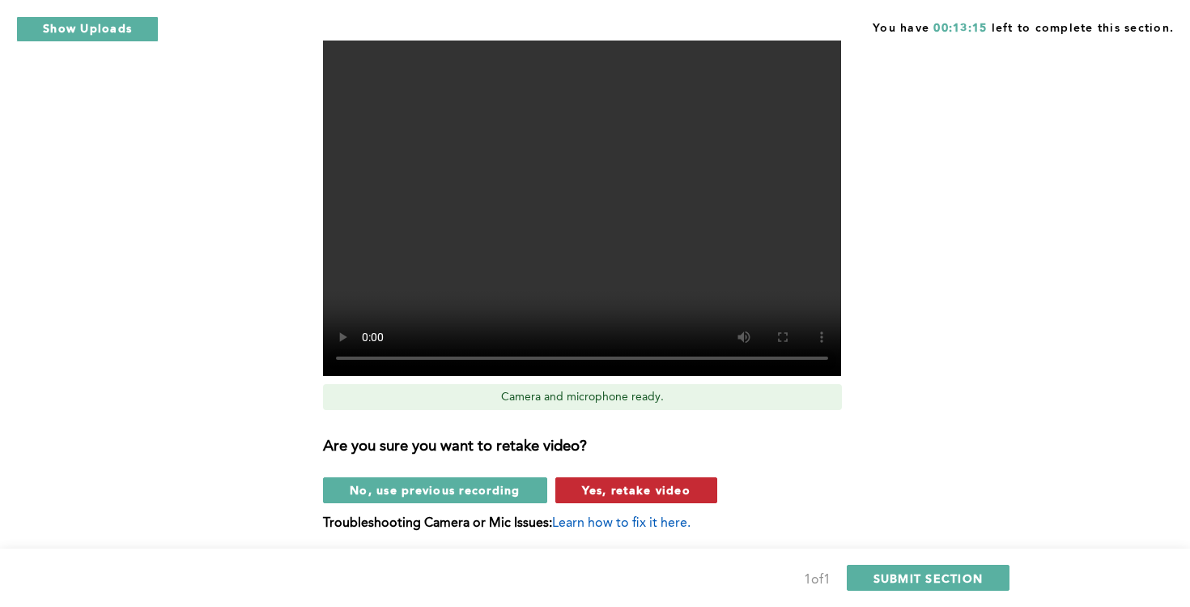
click at [616, 498] on button "Yes, retake video" at bounding box center [637, 490] width 162 height 26
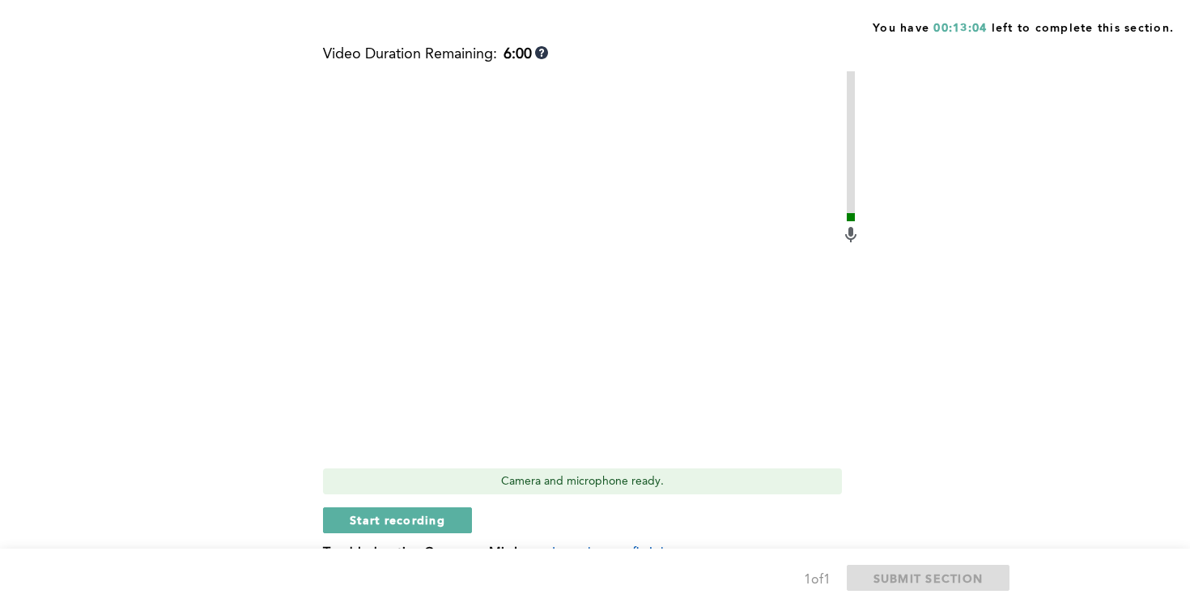
scroll to position [534, 0]
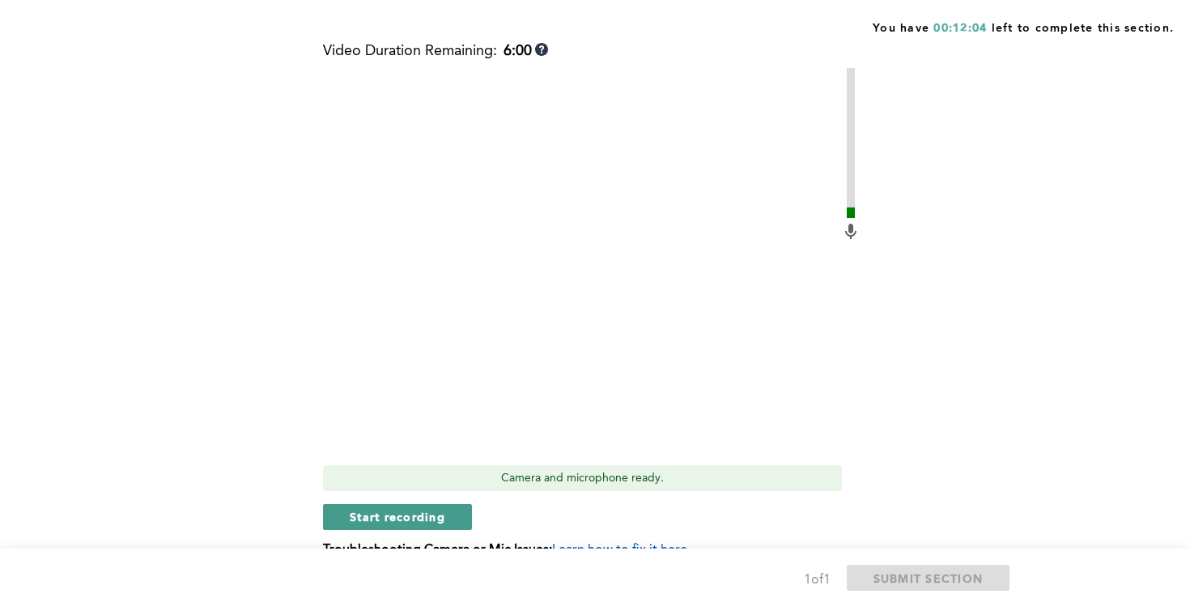
click at [386, 522] on span "Start recording" at bounding box center [398, 516] width 96 height 15
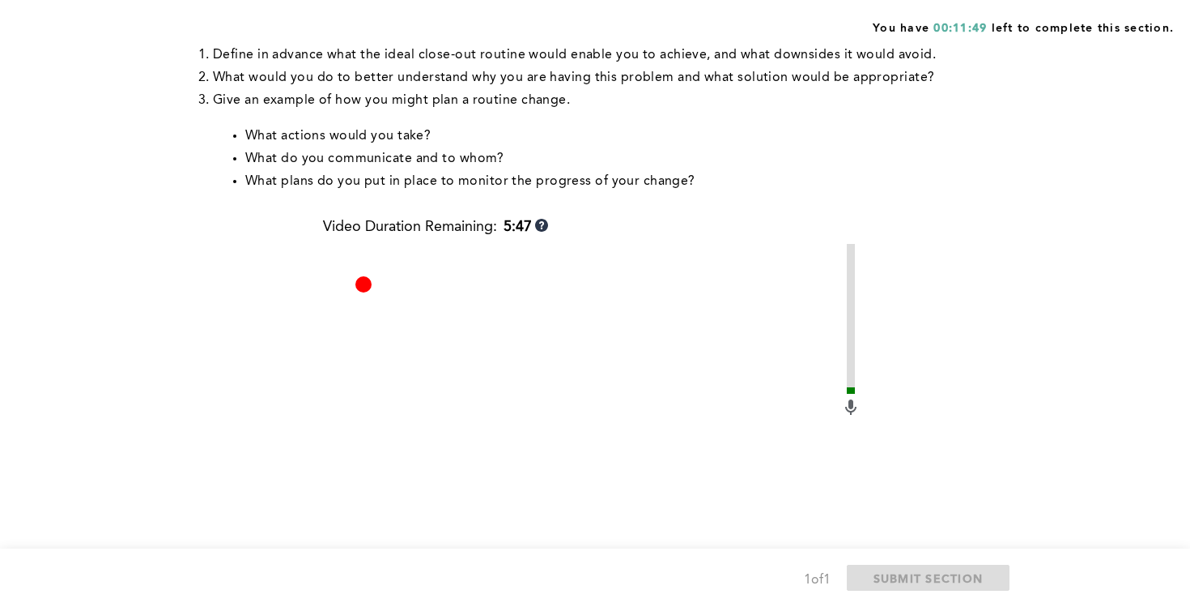
scroll to position [615, 0]
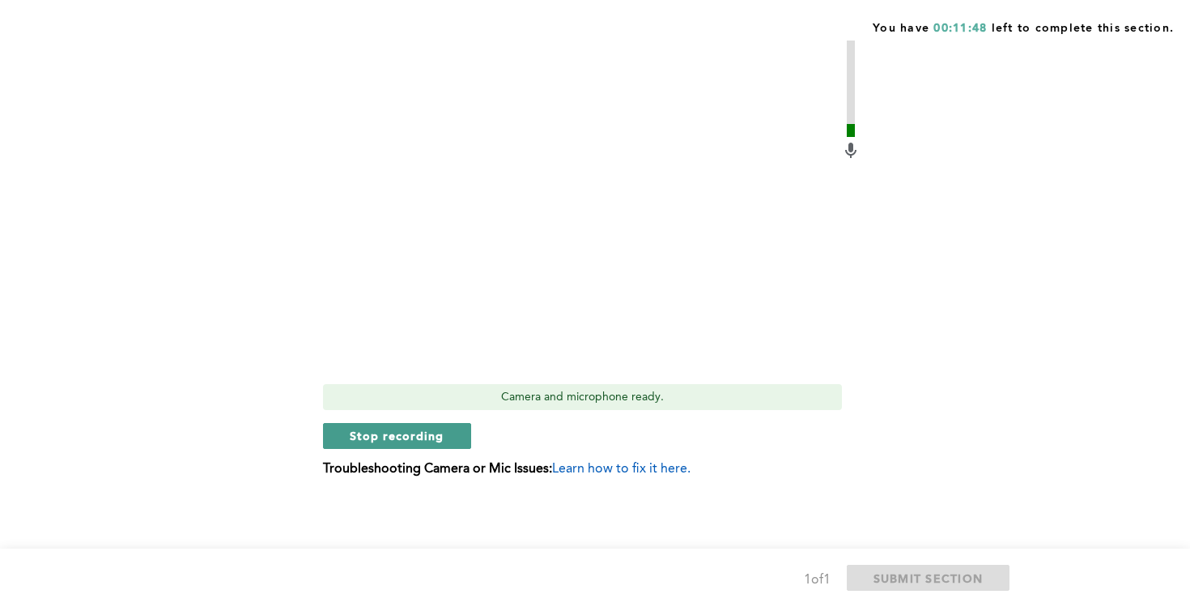
click at [437, 429] on span "Stop recording" at bounding box center [397, 435] width 95 height 15
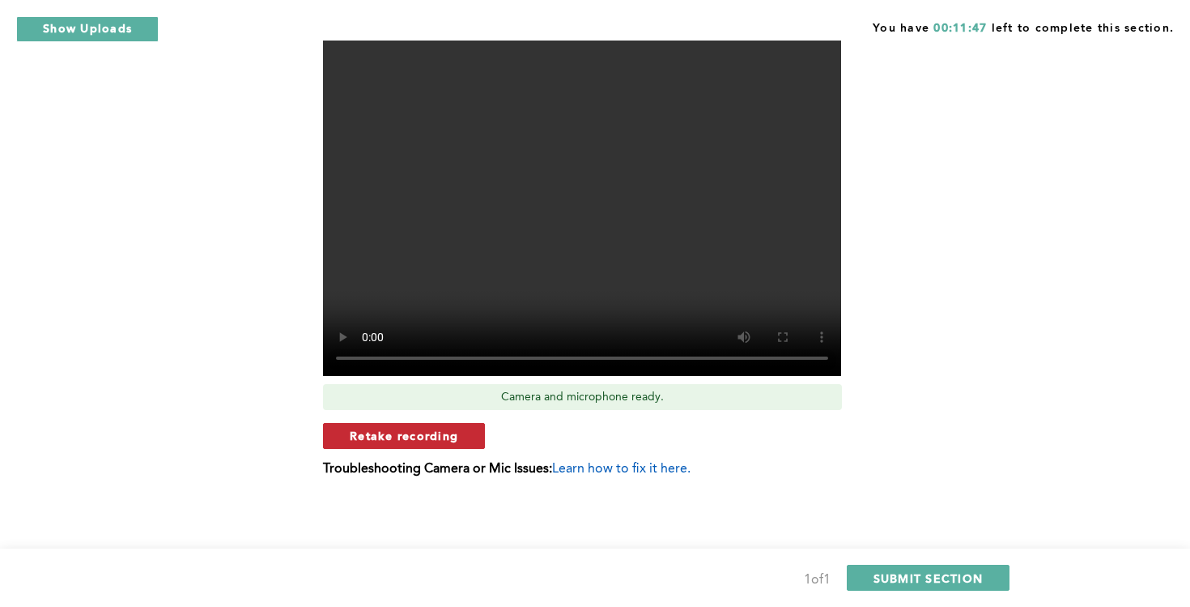
click at [459, 437] on button "Retake recording" at bounding box center [404, 436] width 162 height 26
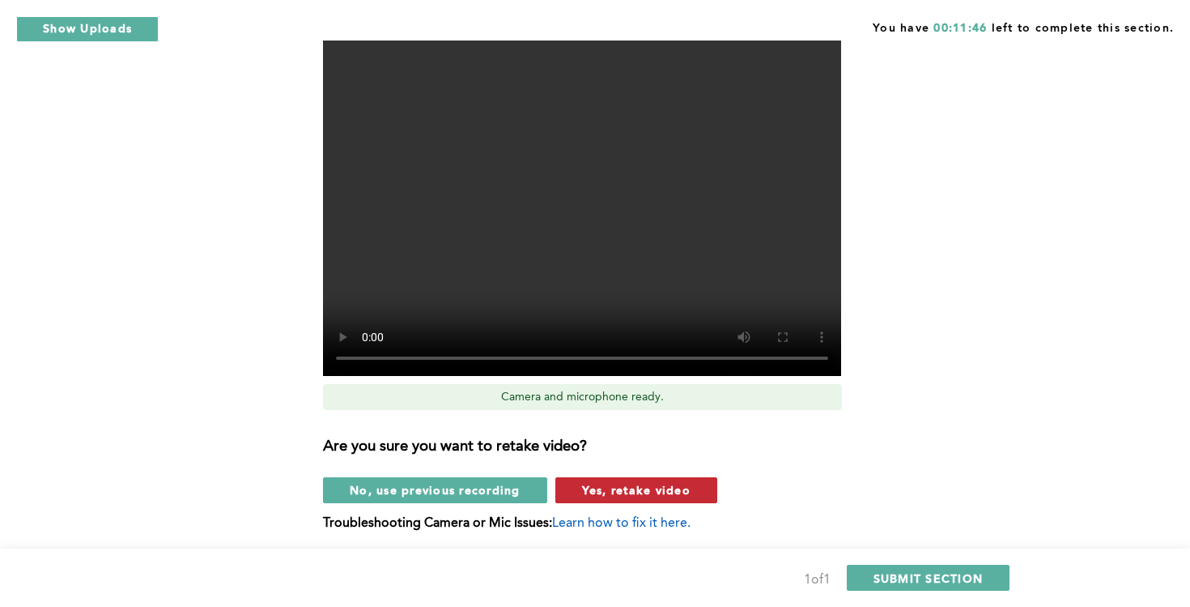
click at [587, 490] on span "Yes, retake video" at bounding box center [636, 489] width 109 height 15
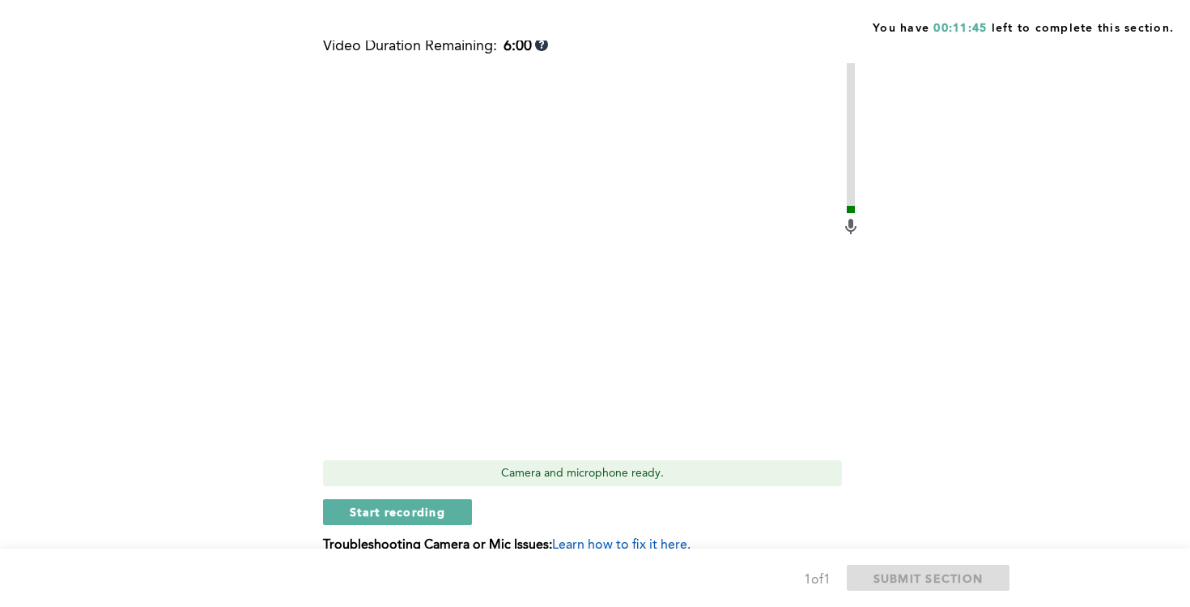
scroll to position [518, 0]
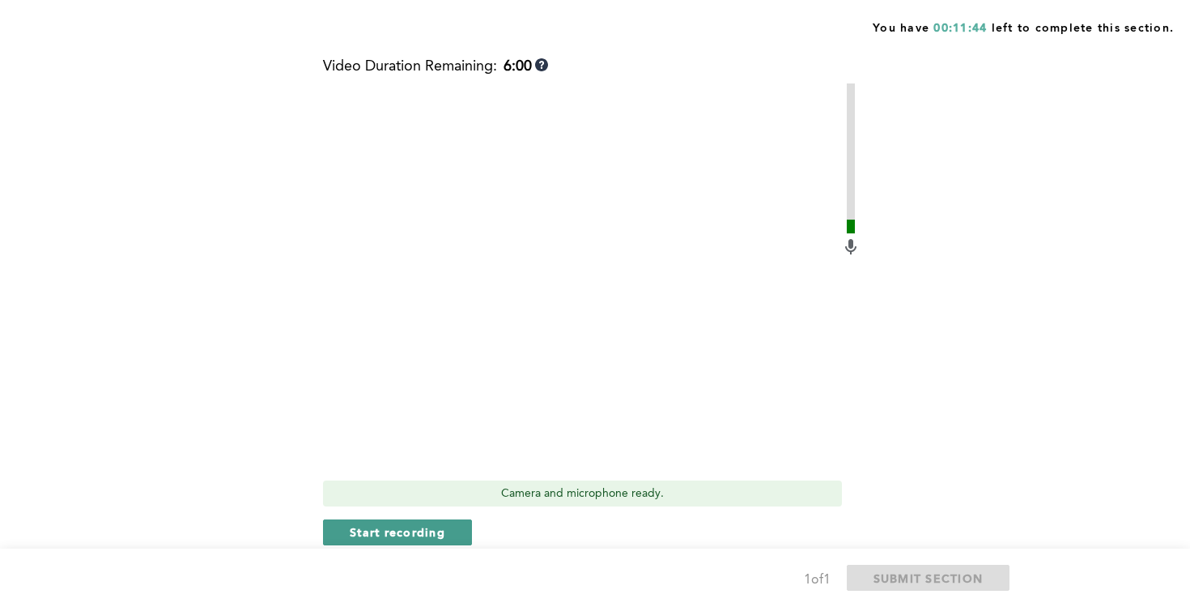
click at [395, 530] on span "Start recording" at bounding box center [398, 531] width 96 height 15
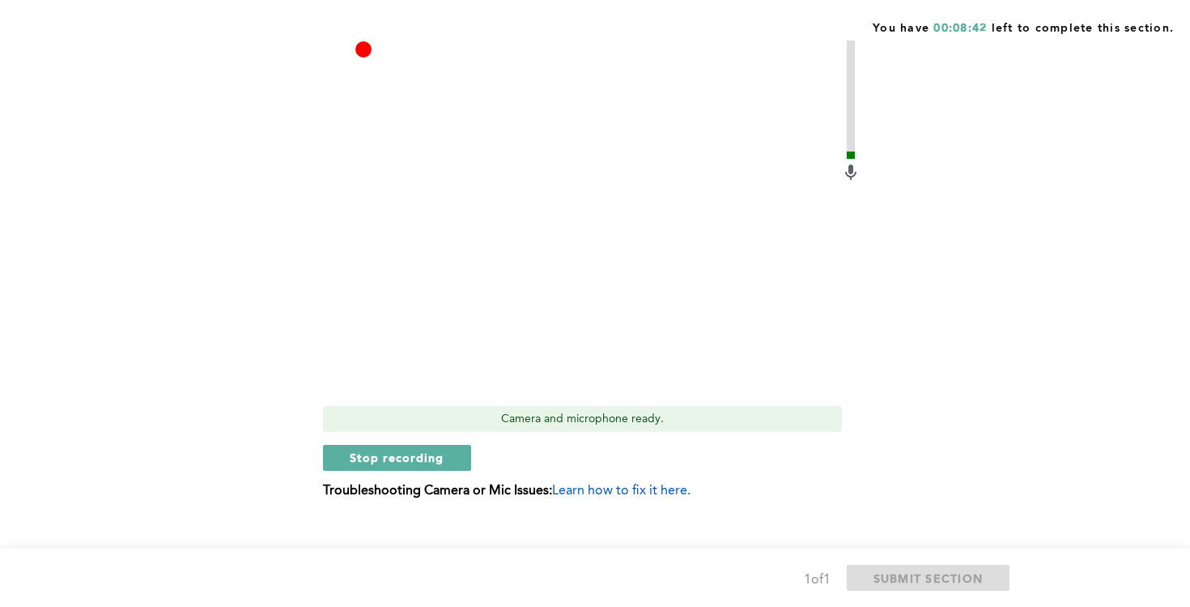
scroll to position [599, 0]
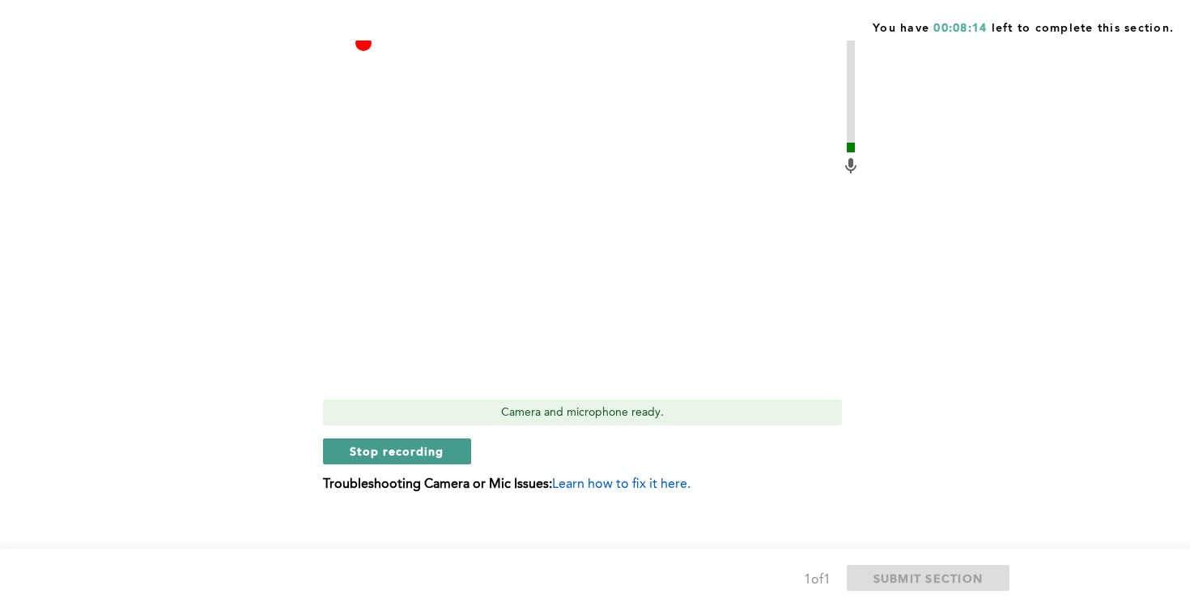
click at [416, 454] on span "Stop recording" at bounding box center [397, 450] width 95 height 15
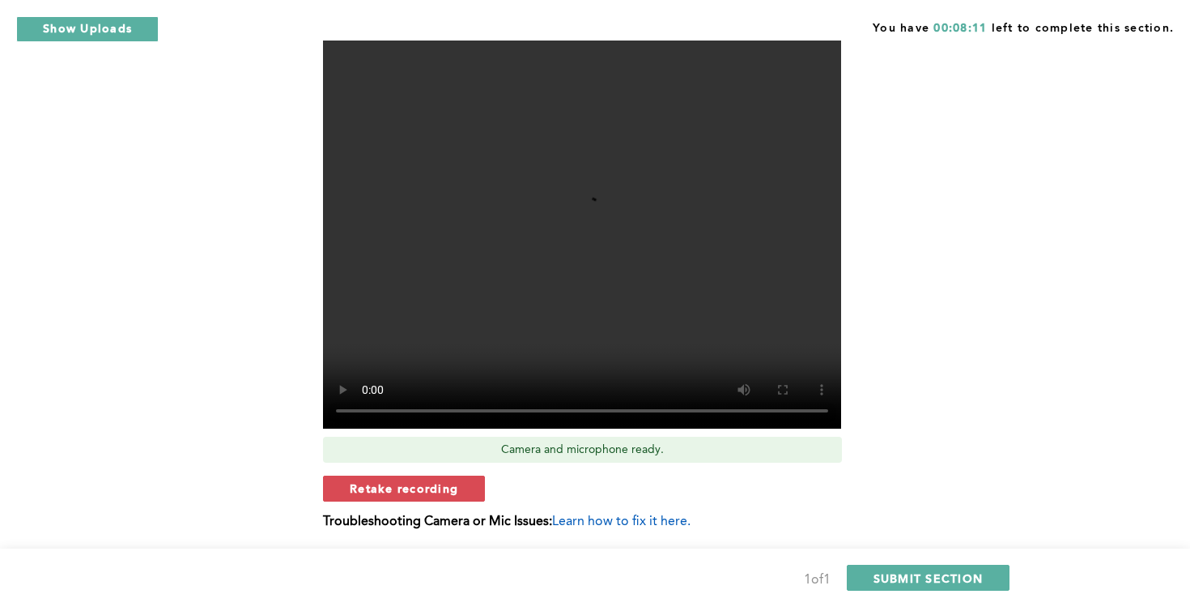
scroll to position [560, 0]
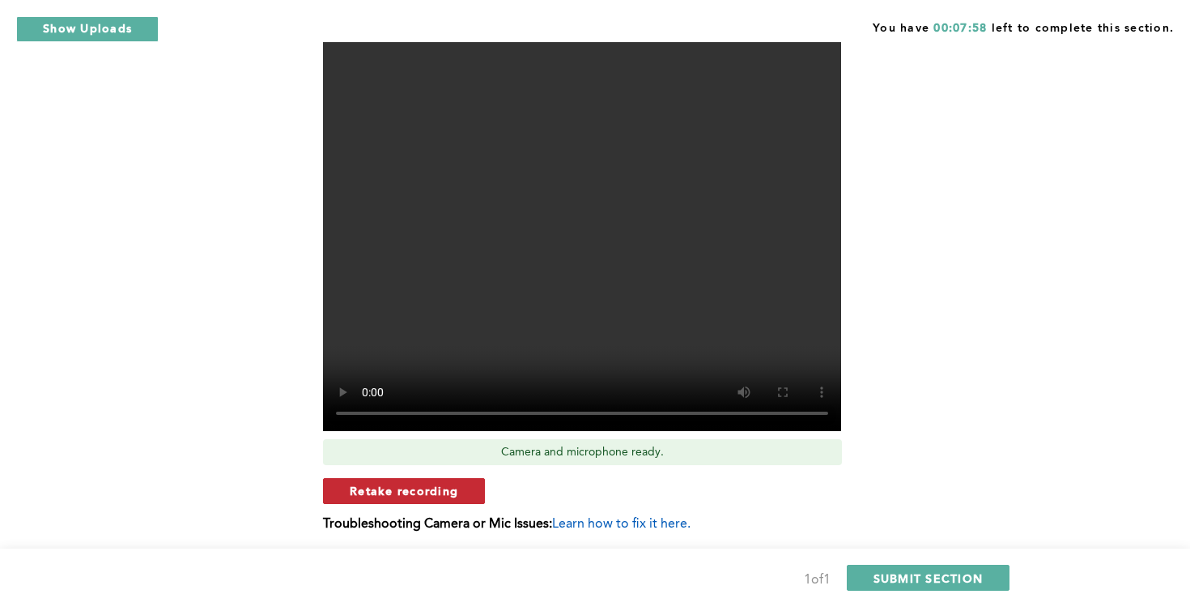
click at [413, 497] on span "Retake recording" at bounding box center [404, 490] width 109 height 15
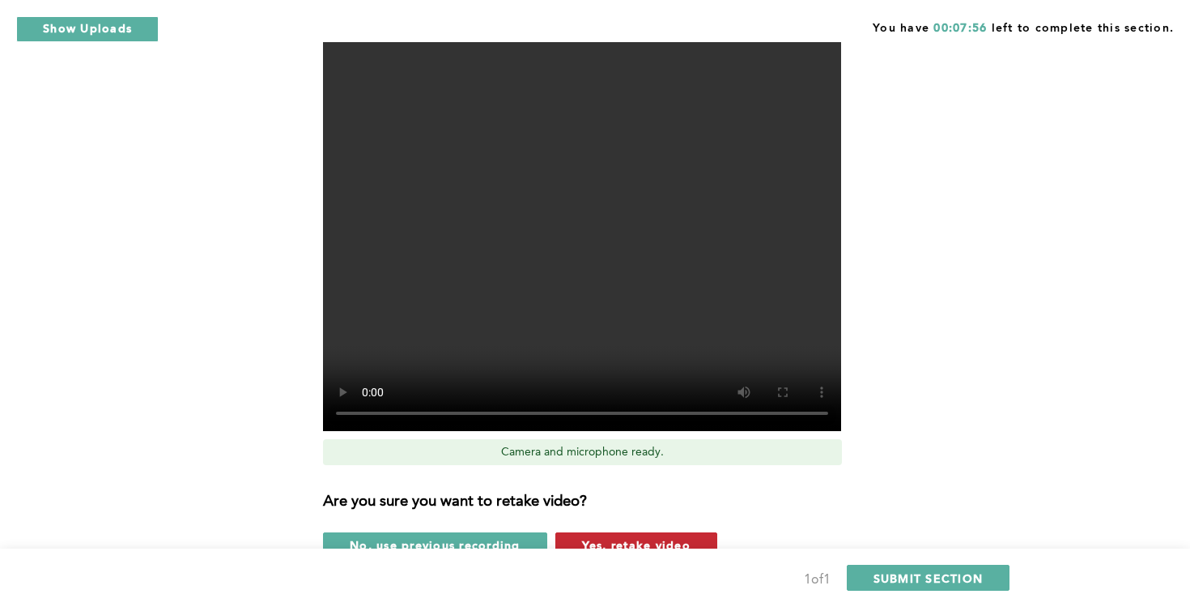
click at [611, 543] on span "Yes, retake video" at bounding box center [636, 544] width 109 height 15
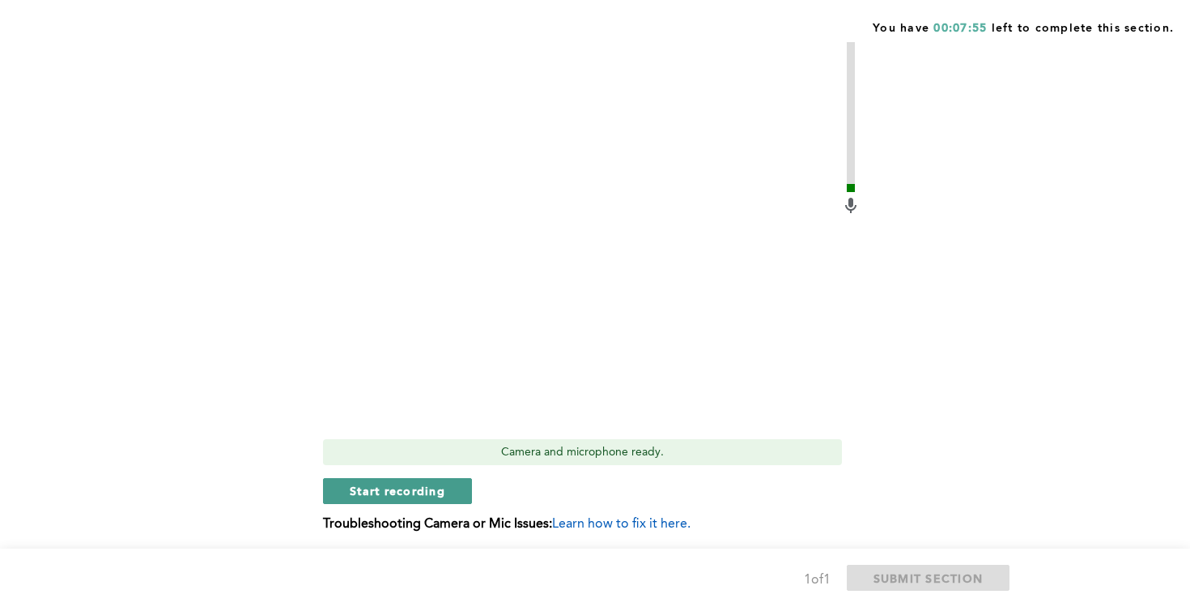
click at [435, 493] on span "Start recording" at bounding box center [398, 490] width 96 height 15
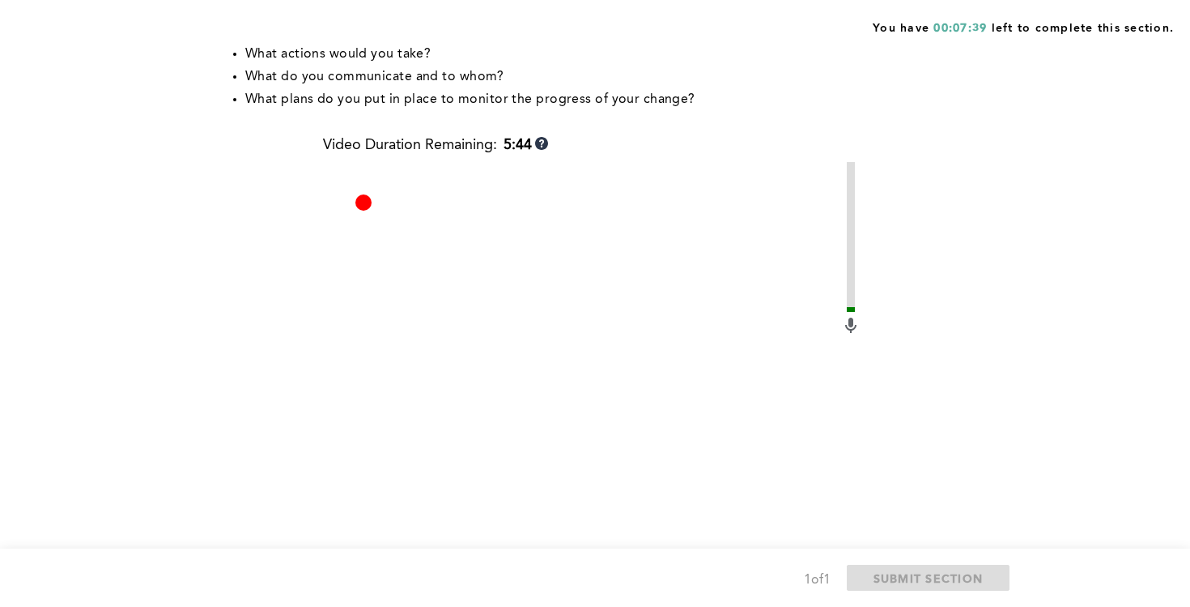
scroll to position [615, 0]
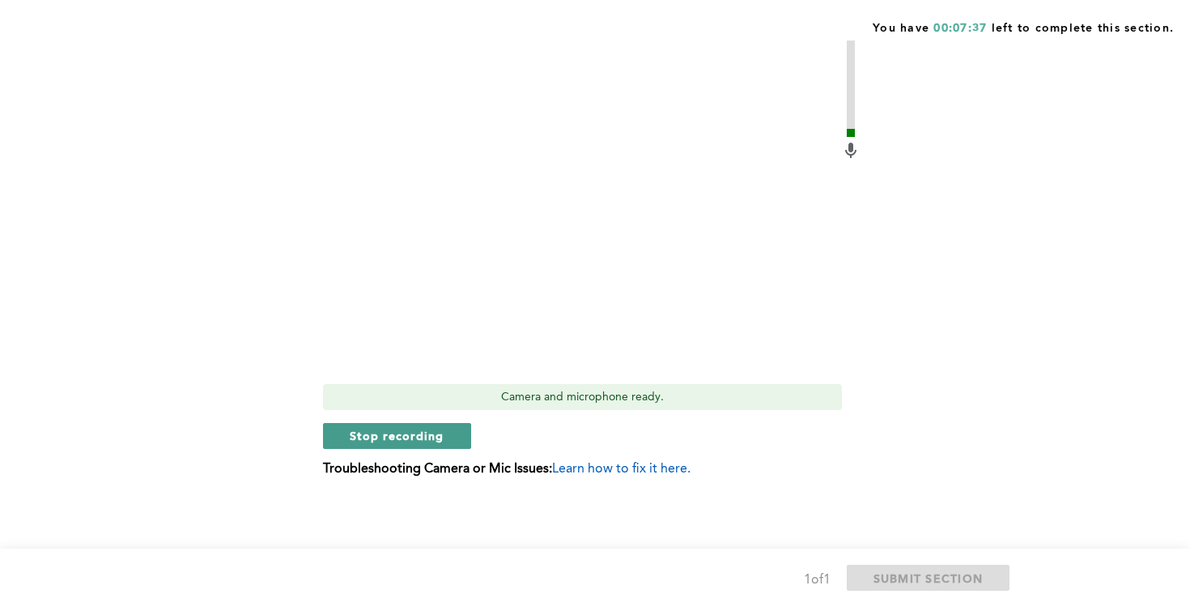
click at [423, 429] on span "Stop recording" at bounding box center [397, 435] width 95 height 15
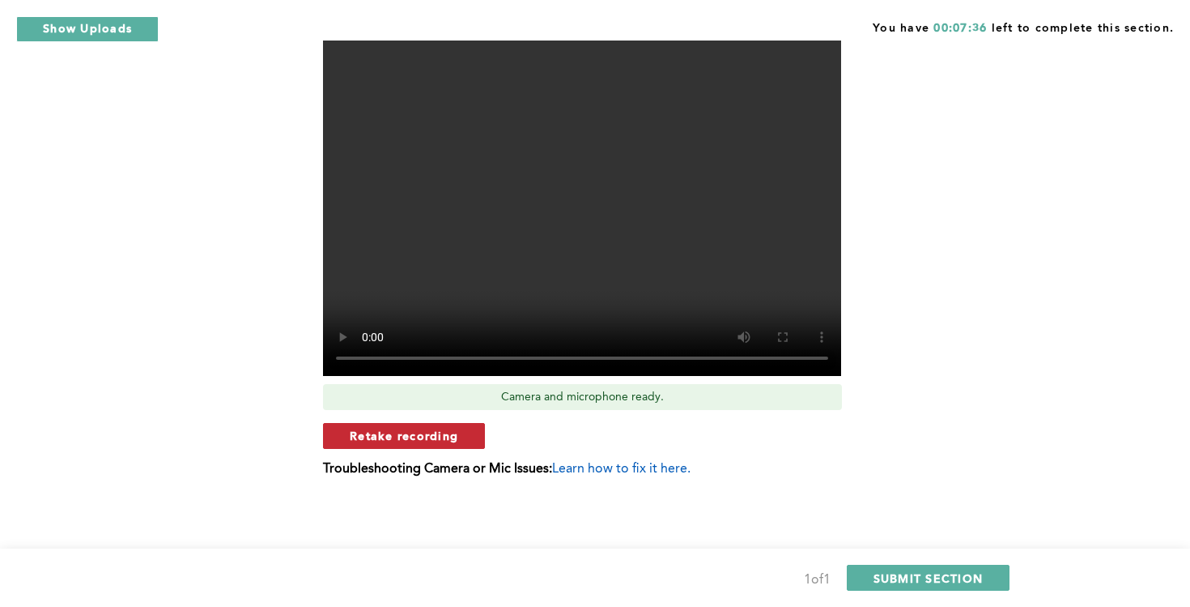
click at [441, 445] on button "Retake recording" at bounding box center [404, 436] width 162 height 26
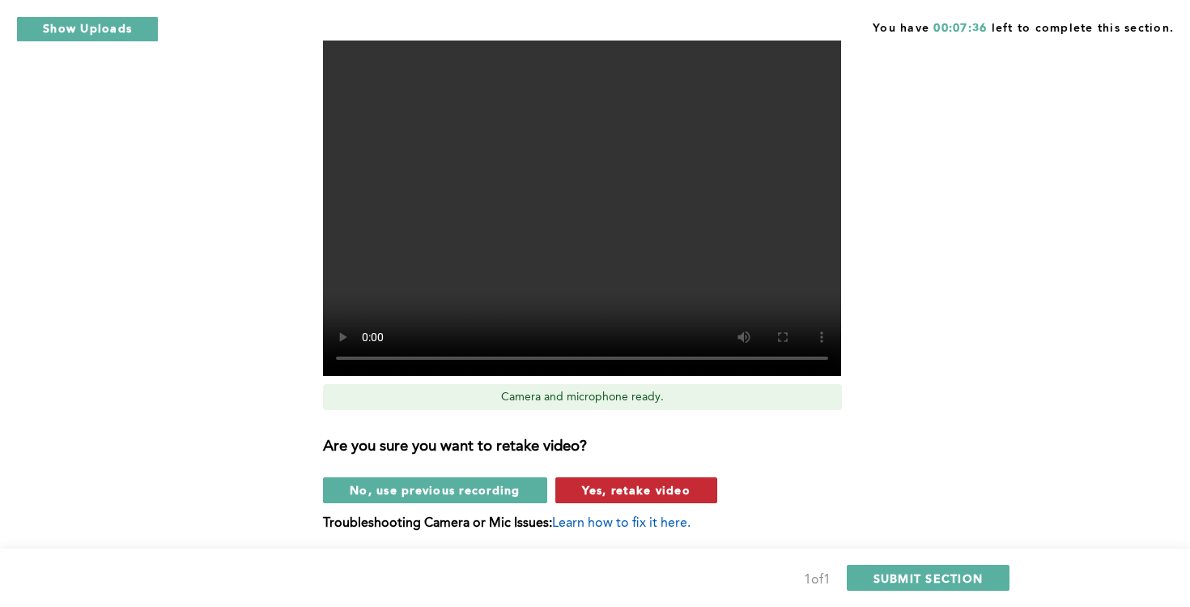
click at [607, 493] on span "Yes, retake video" at bounding box center [636, 489] width 109 height 15
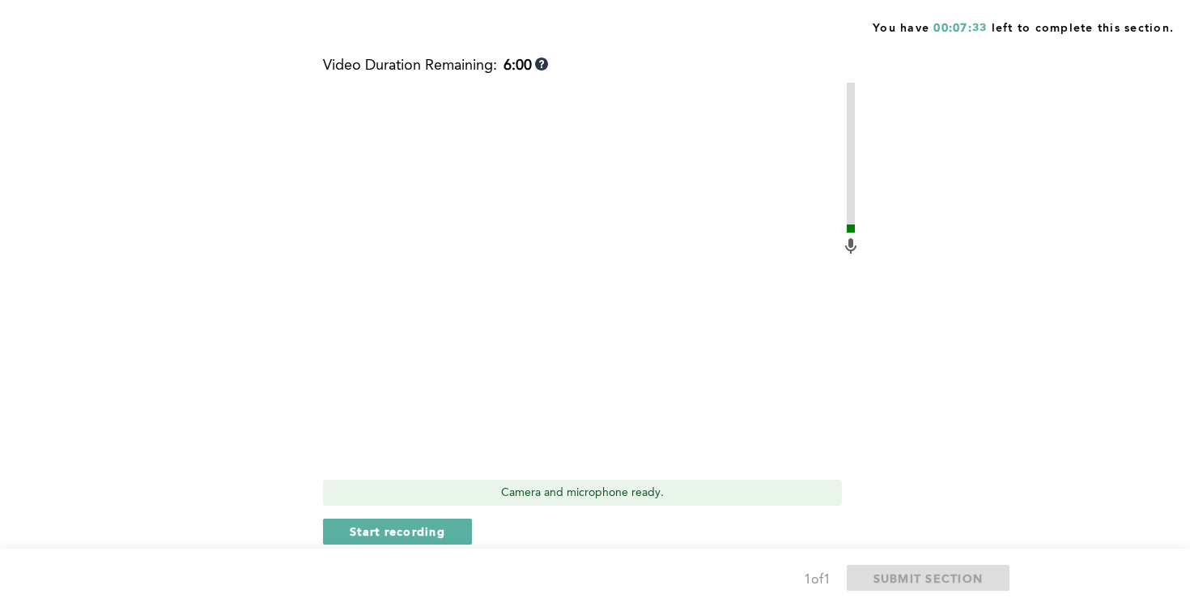
scroll to position [522, 0]
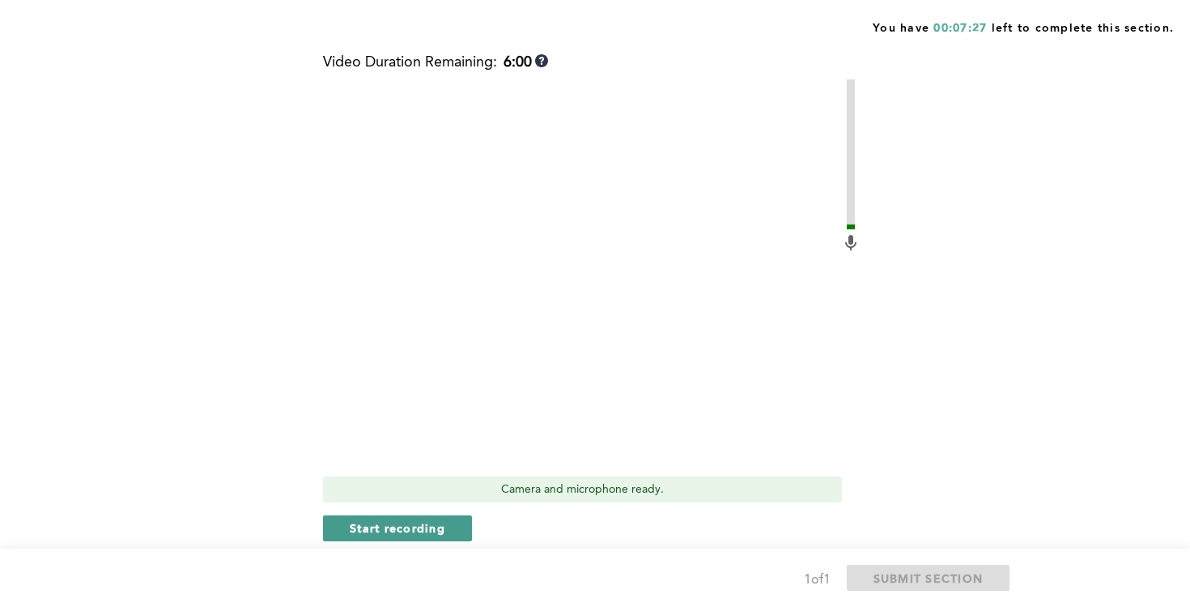
click at [420, 529] on span "Start recording" at bounding box center [398, 527] width 96 height 15
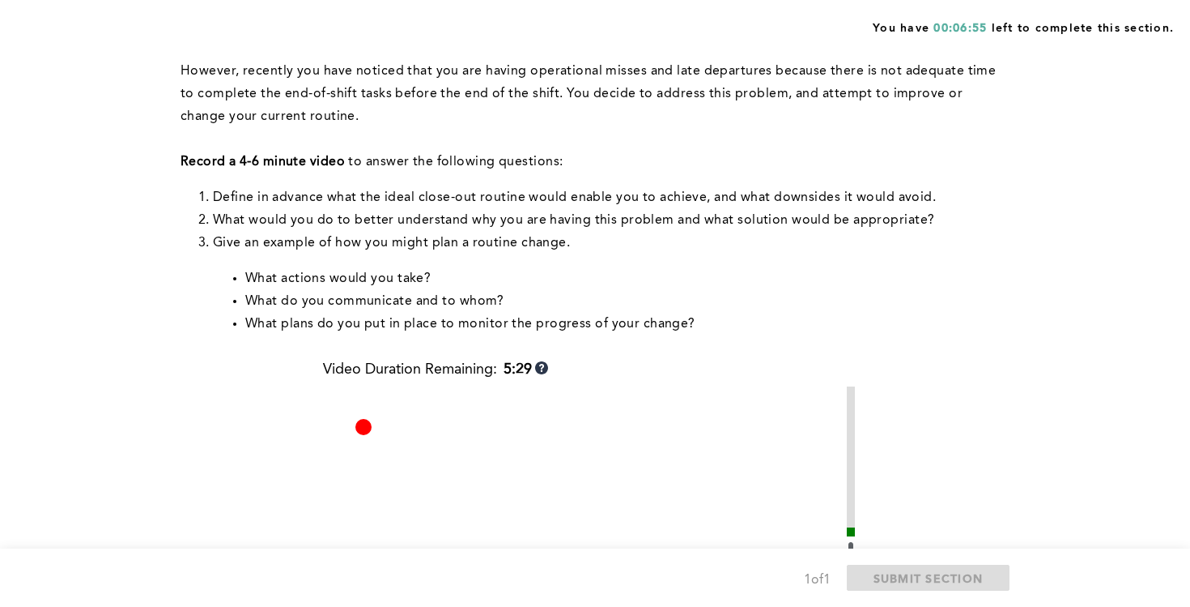
scroll to position [615, 0]
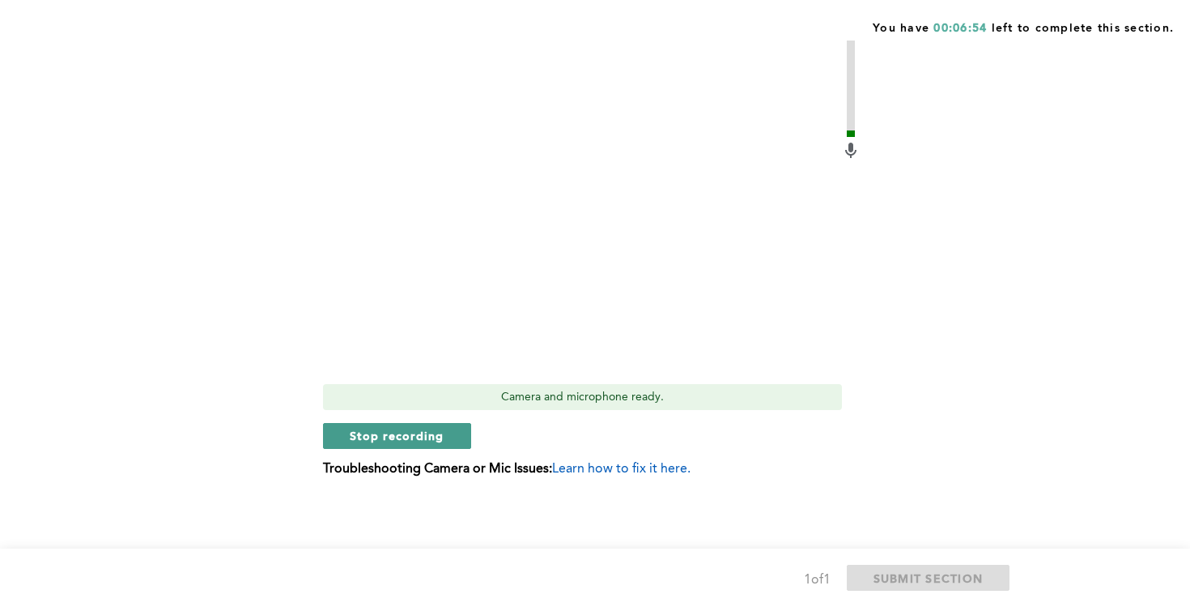
click at [448, 437] on button "Stop recording" at bounding box center [397, 436] width 148 height 26
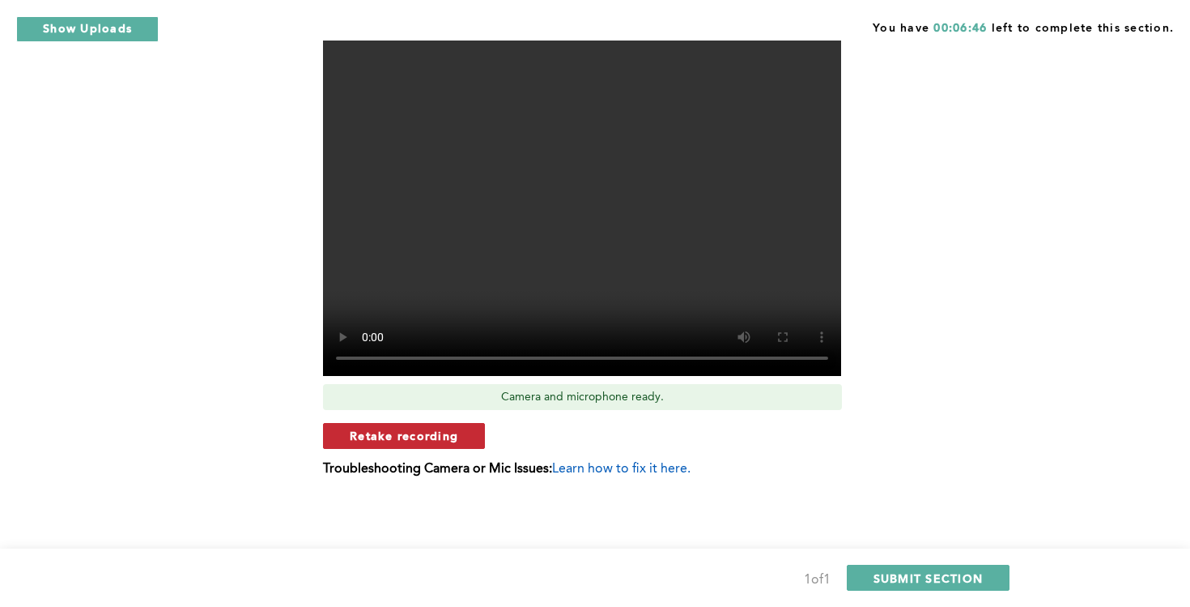
click at [468, 445] on button "Retake recording" at bounding box center [404, 436] width 162 height 26
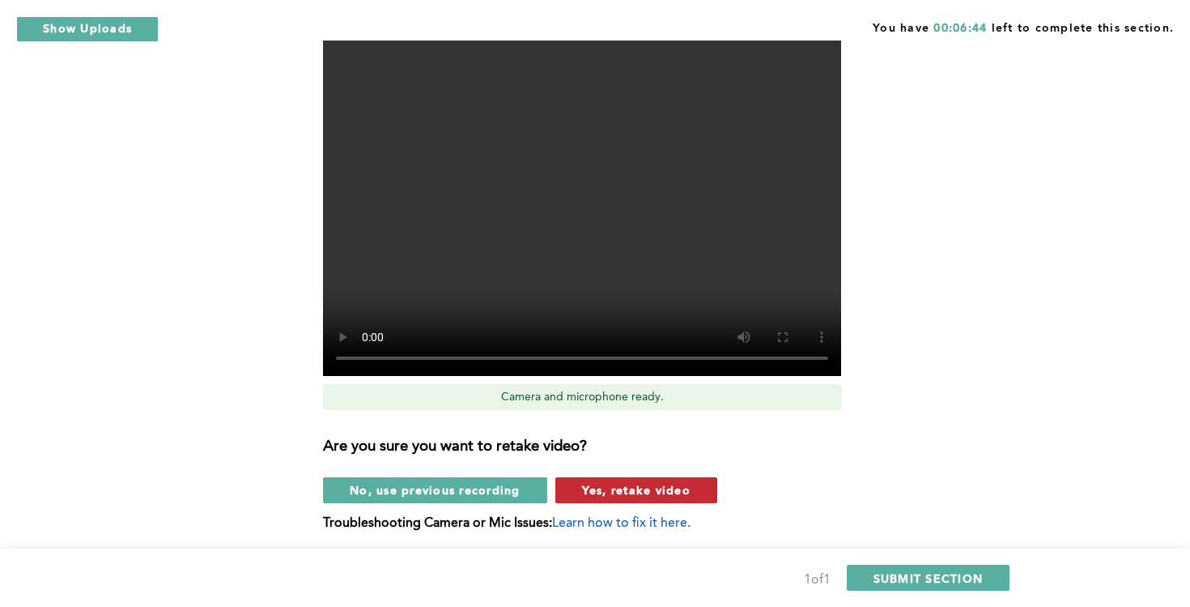
click at [613, 496] on span "Yes, retake video" at bounding box center [636, 489] width 109 height 15
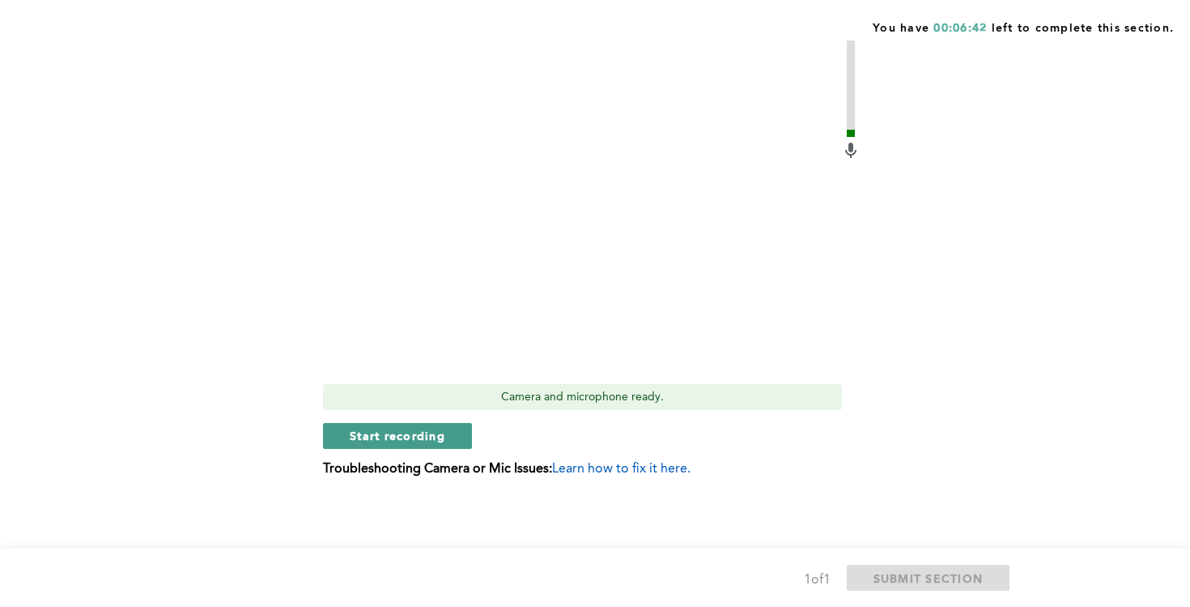
click at [447, 444] on button "Start recording" at bounding box center [397, 436] width 149 height 26
click at [426, 435] on span "Stop recording" at bounding box center [397, 435] width 95 height 15
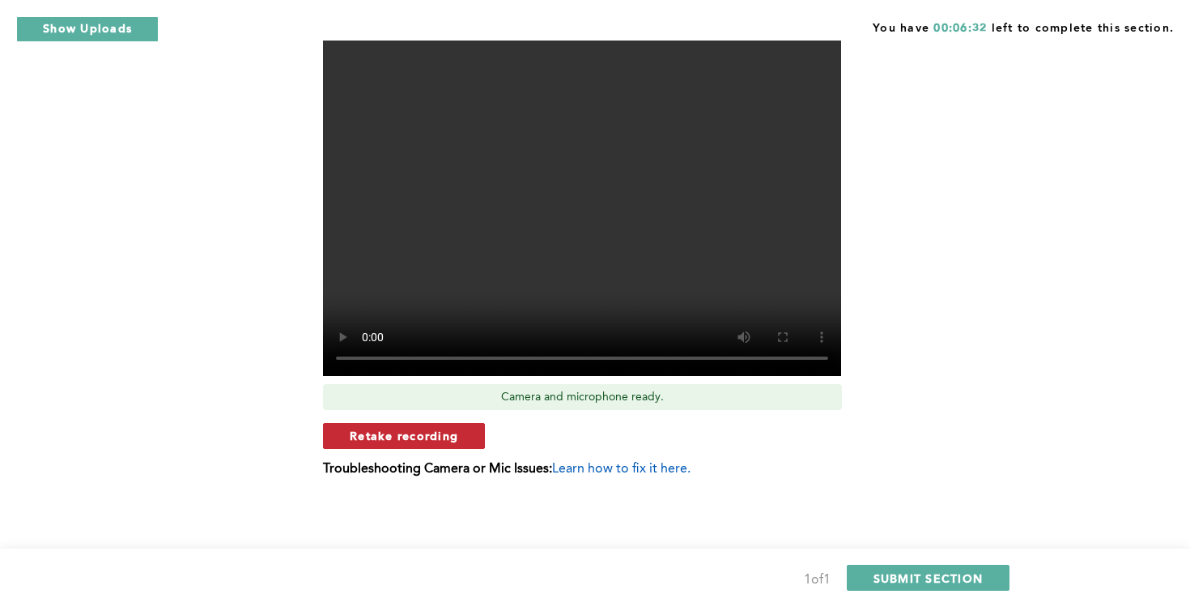
click at [451, 438] on span "Retake recording" at bounding box center [404, 435] width 109 height 15
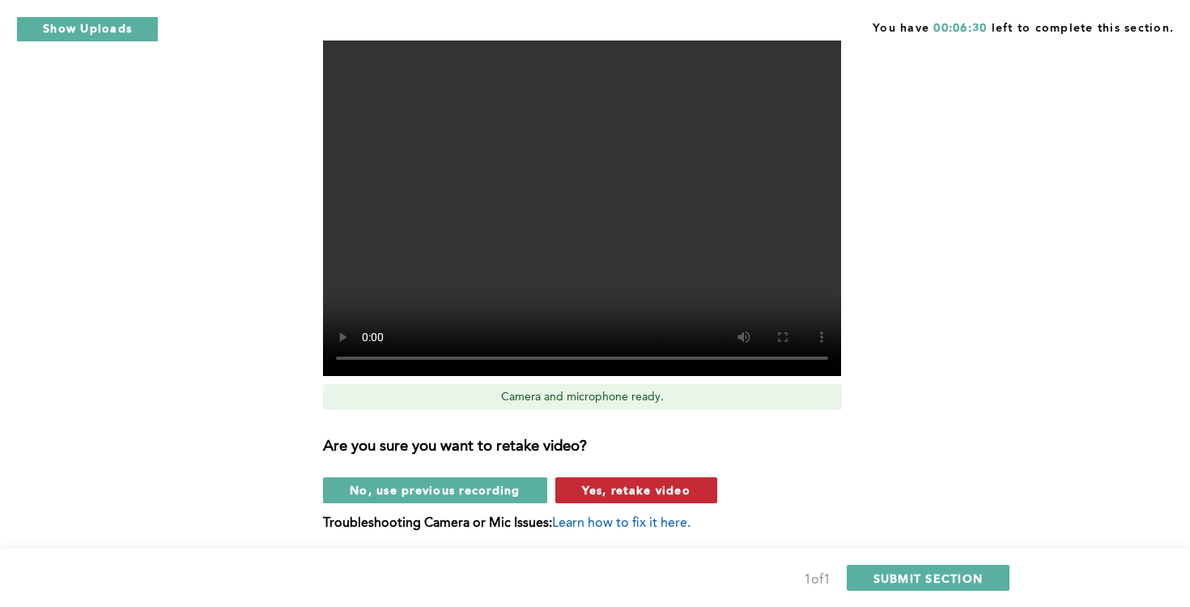
click at [611, 496] on span "Yes, retake video" at bounding box center [636, 489] width 109 height 15
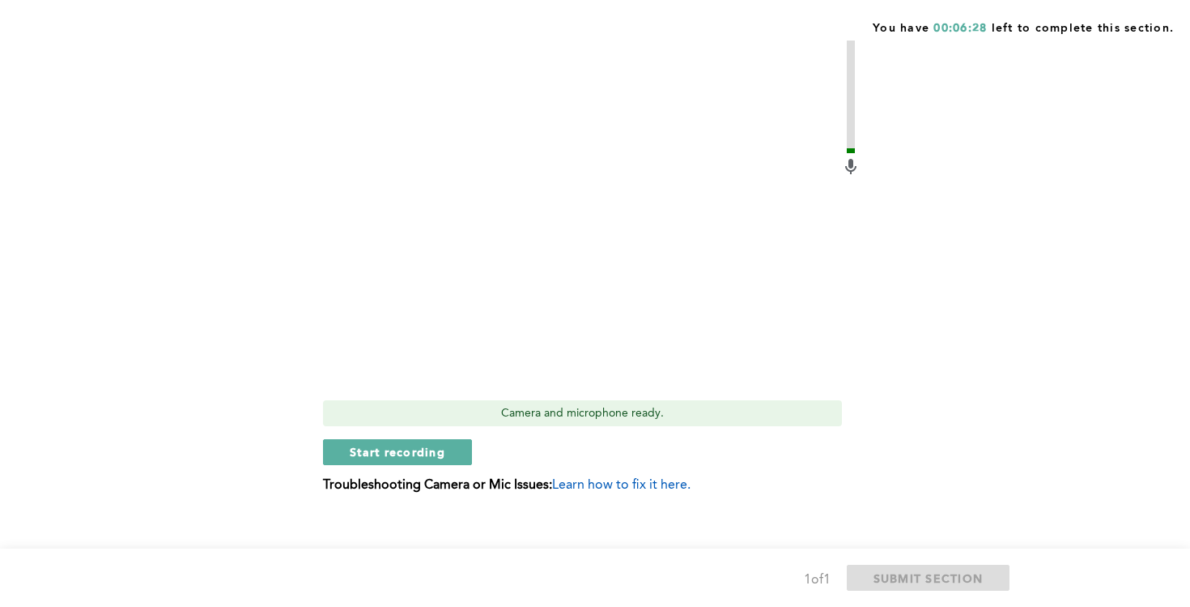
scroll to position [596, 0]
click at [419, 454] on span "Start recording" at bounding box center [398, 453] width 96 height 15
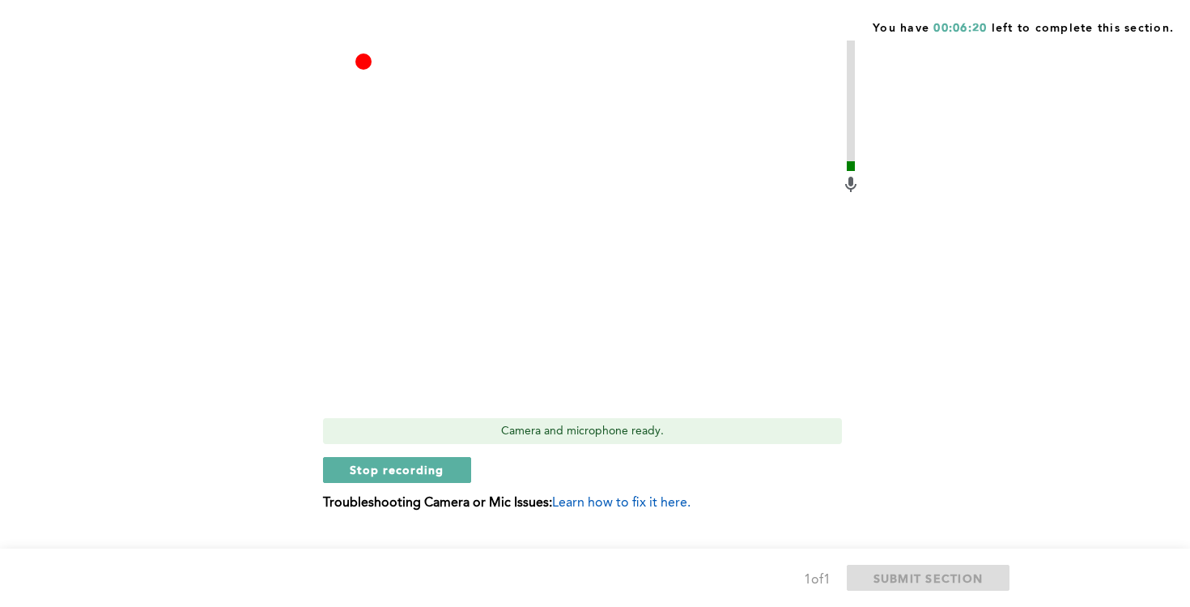
scroll to position [615, 0]
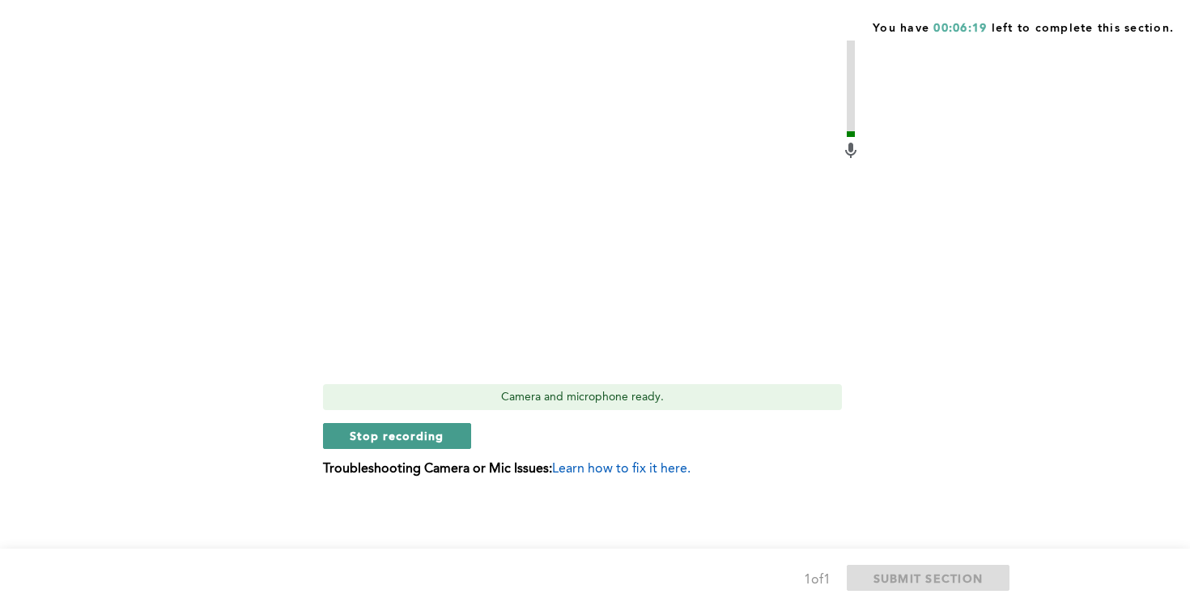
click at [403, 436] on span "Stop recording" at bounding box center [397, 435] width 95 height 15
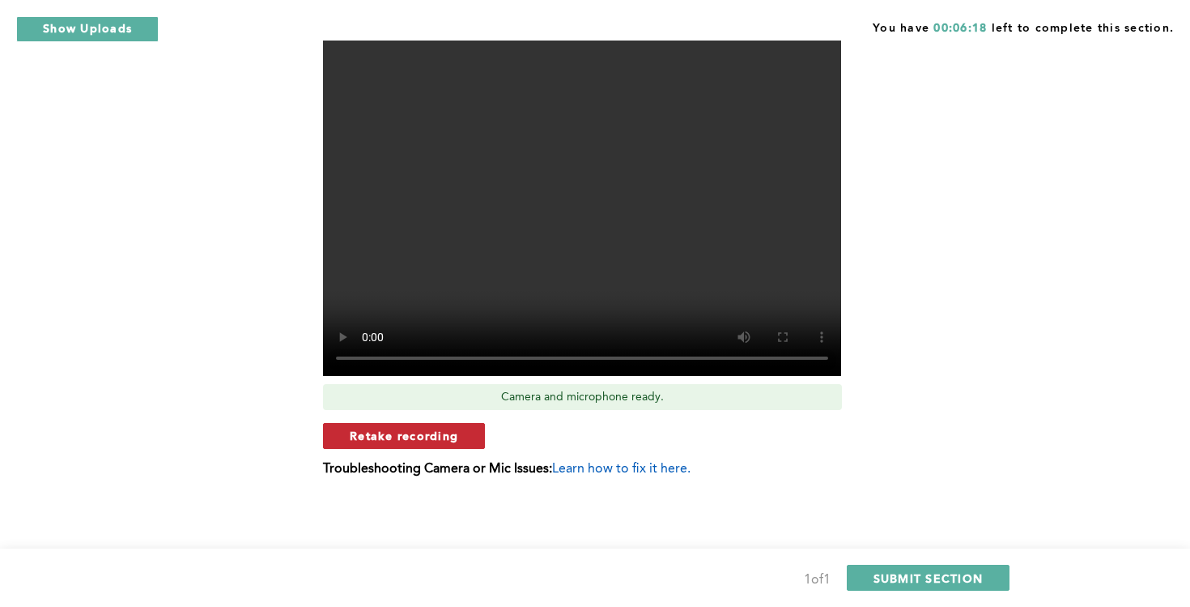
click at [431, 437] on span "Retake recording" at bounding box center [404, 435] width 109 height 15
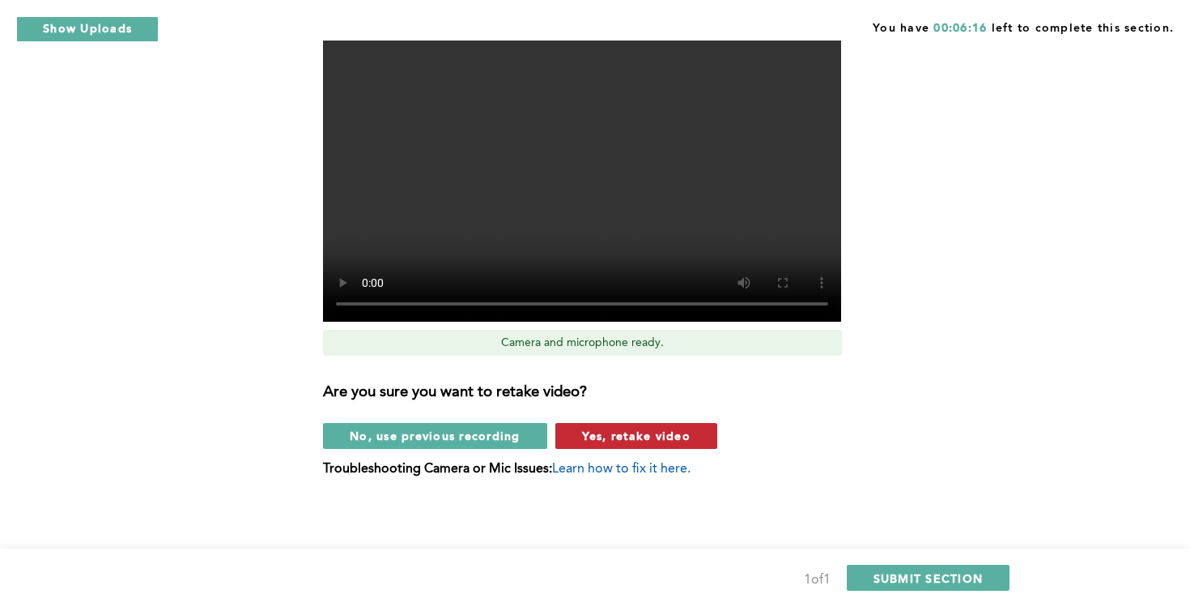
click at [620, 441] on span "Yes, retake video" at bounding box center [636, 435] width 109 height 15
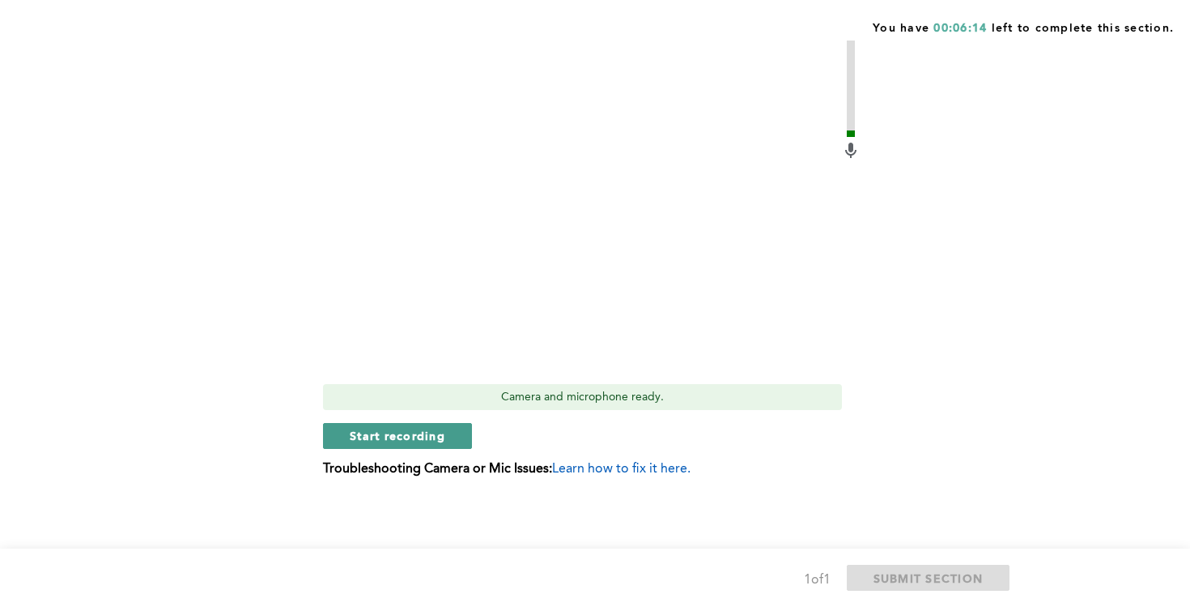
click at [410, 435] on span "Start recording" at bounding box center [398, 435] width 96 height 15
click at [381, 432] on span "Stop recording" at bounding box center [397, 435] width 95 height 15
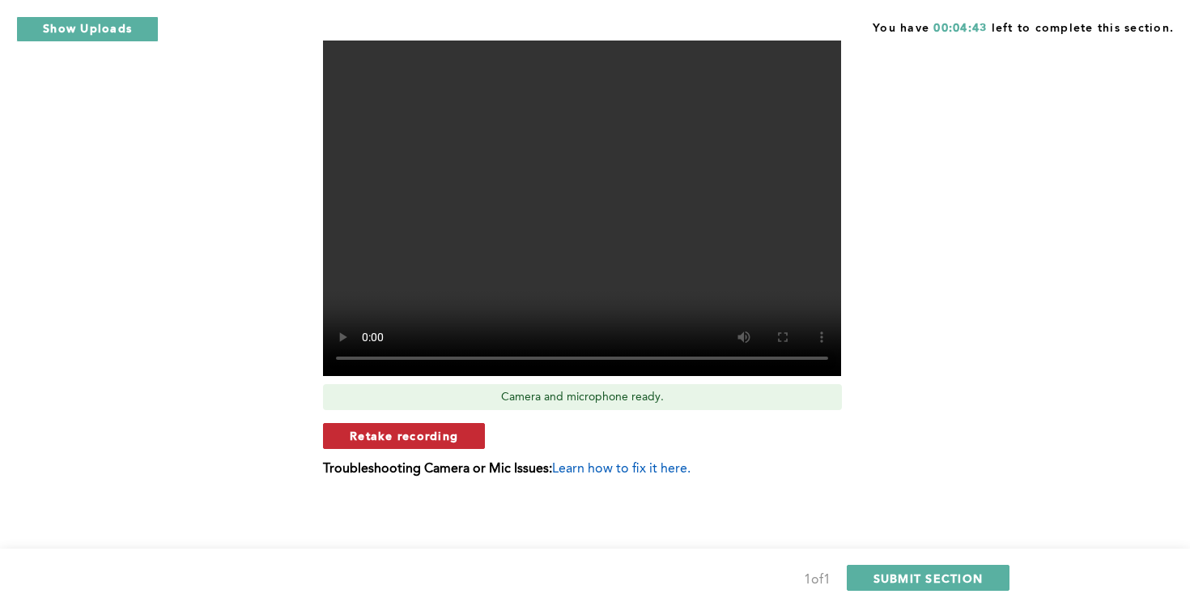
click at [446, 433] on span "Retake recording" at bounding box center [404, 435] width 109 height 15
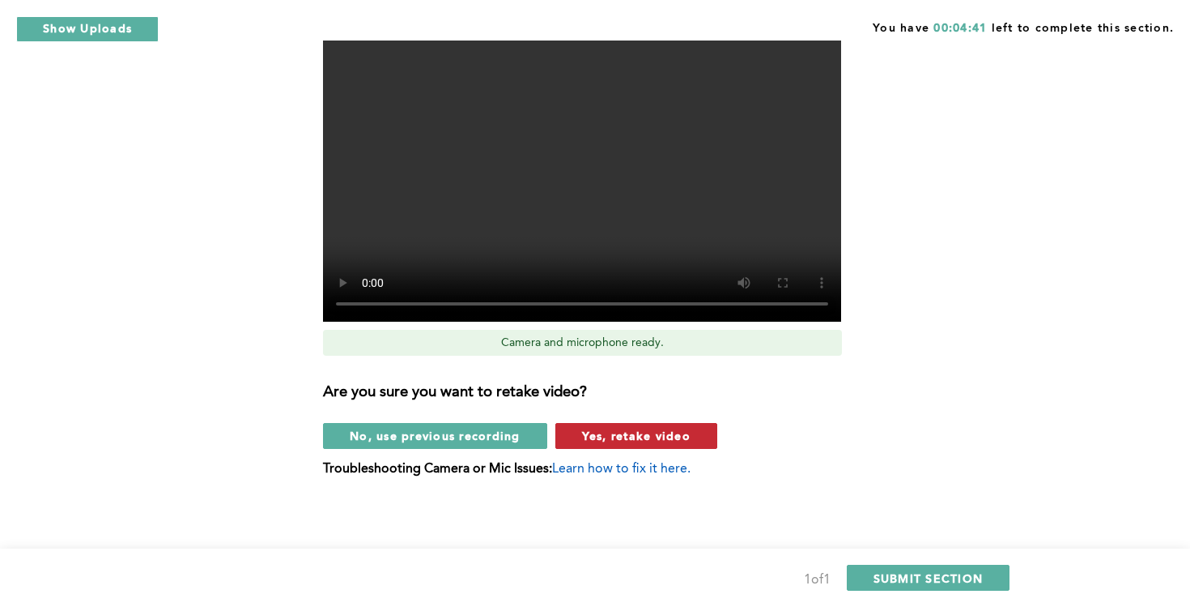
click at [598, 435] on span "Yes, retake video" at bounding box center [636, 435] width 109 height 15
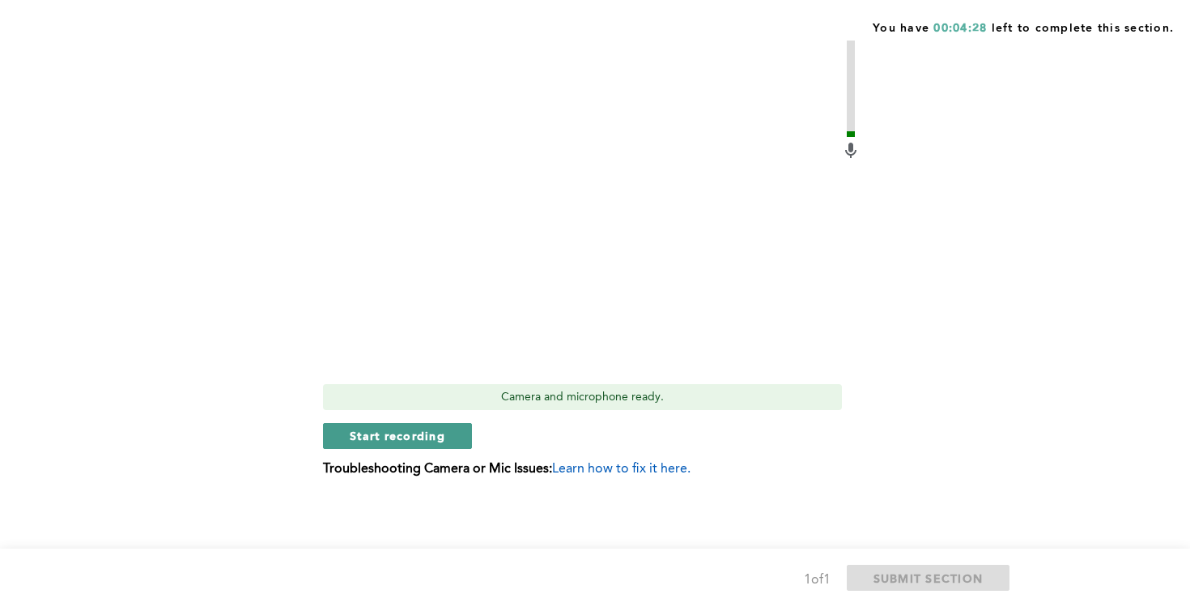
click at [437, 436] on span "Start recording" at bounding box center [398, 435] width 96 height 15
click at [420, 434] on span "Stop recording" at bounding box center [397, 435] width 95 height 15
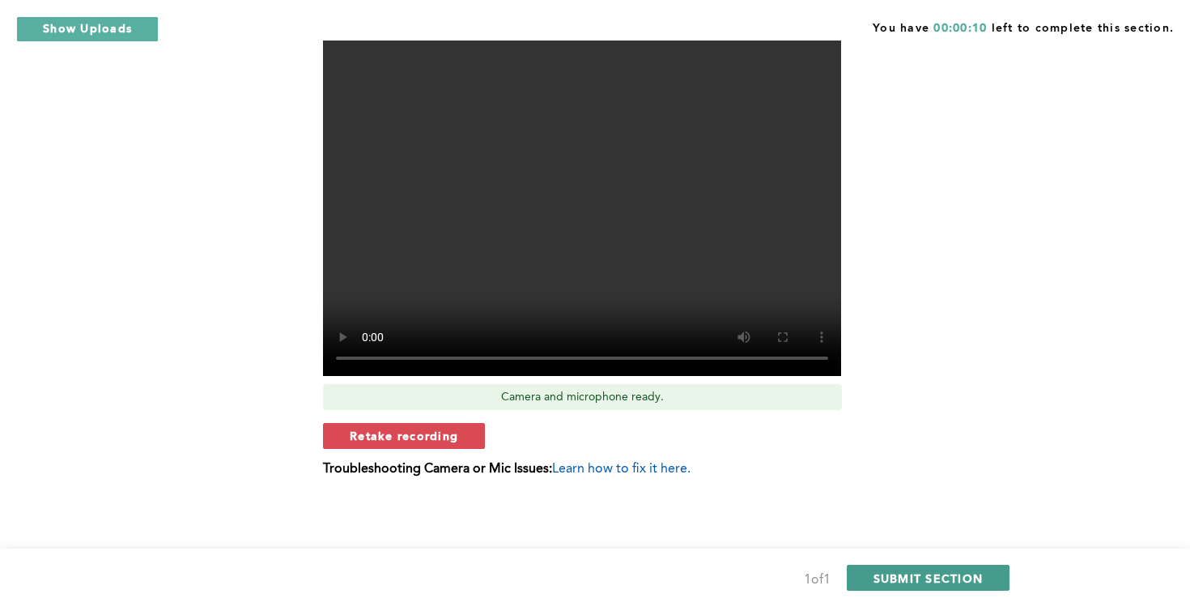
click at [916, 583] on span "SUBMIT SECTION" at bounding box center [929, 577] width 110 height 15
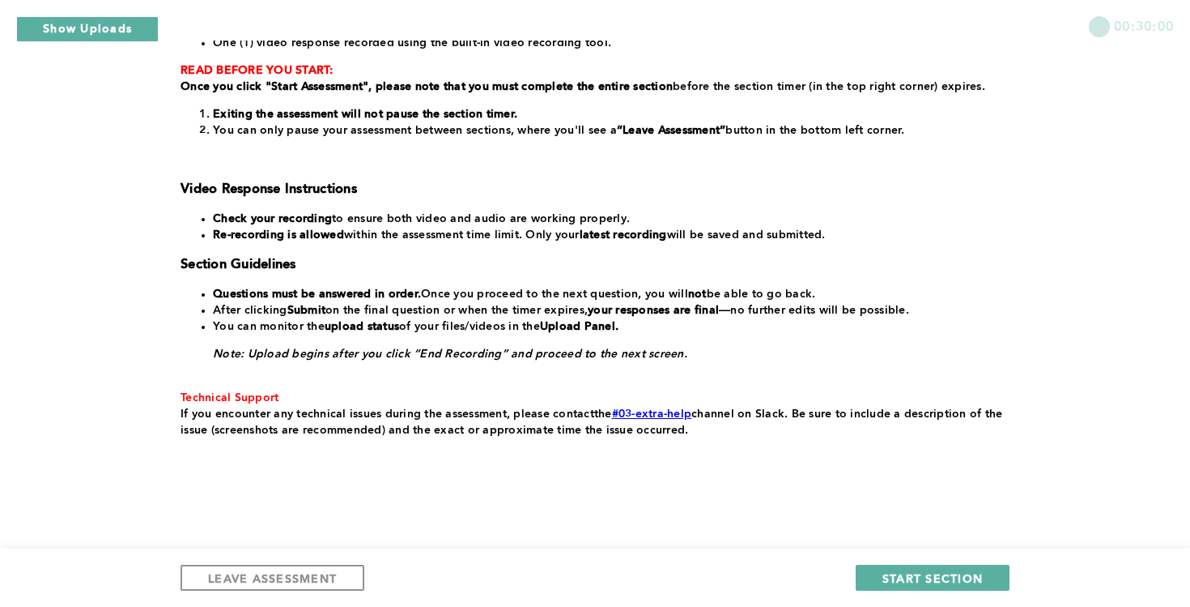
scroll to position [296, 0]
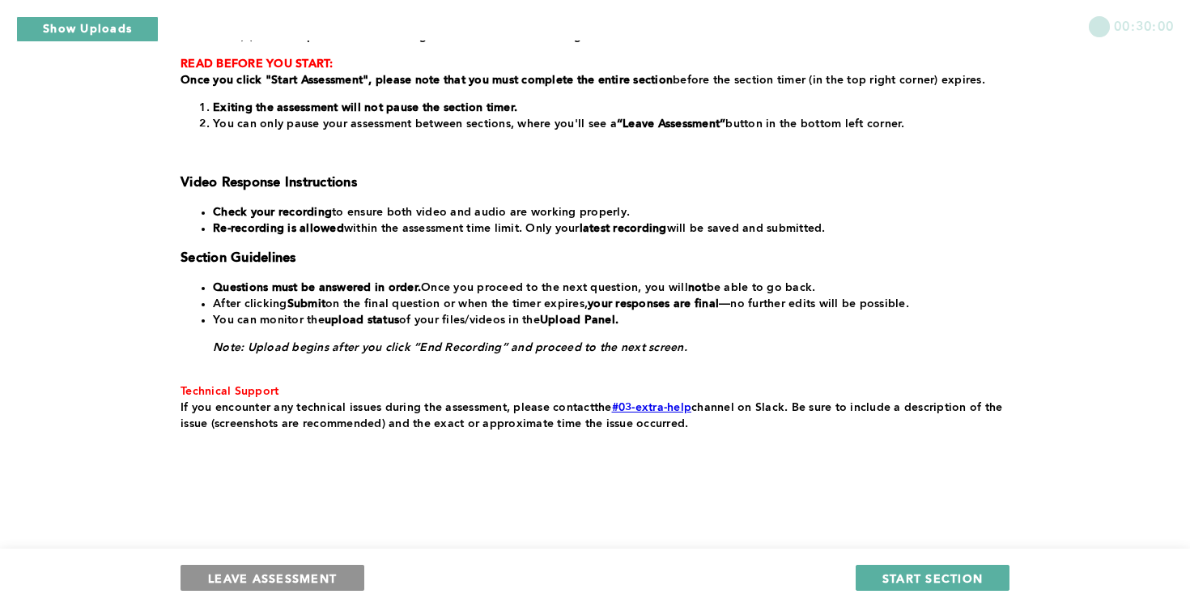
click at [318, 573] on span "LEAVE ASSESSMENT" at bounding box center [272, 577] width 129 height 15
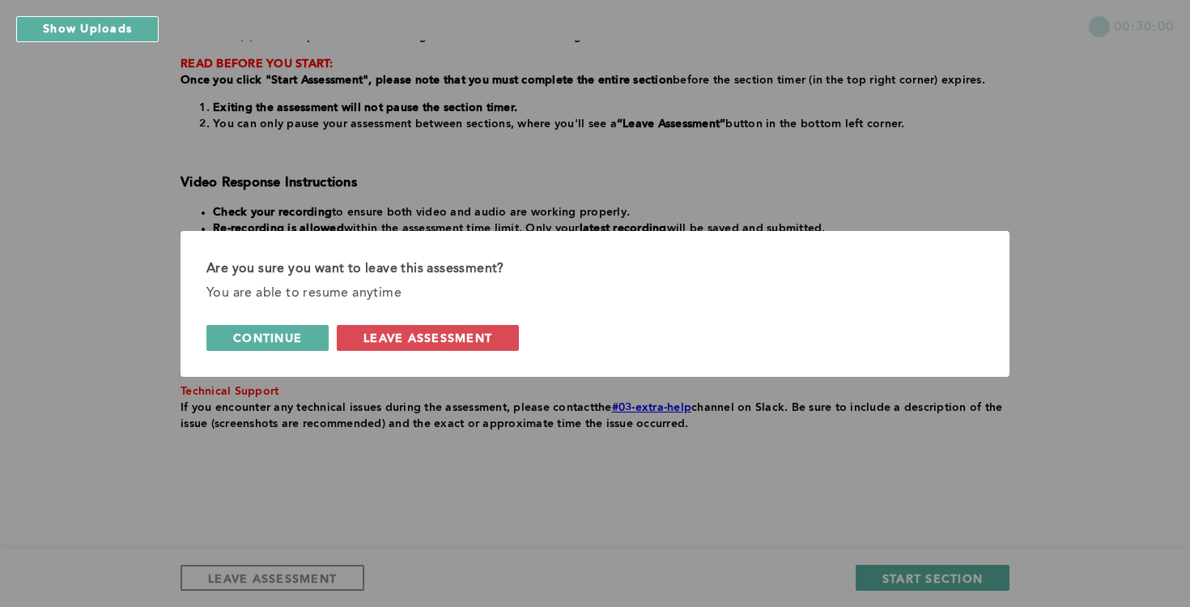
click at [293, 348] on button "continue" at bounding box center [268, 338] width 122 height 26
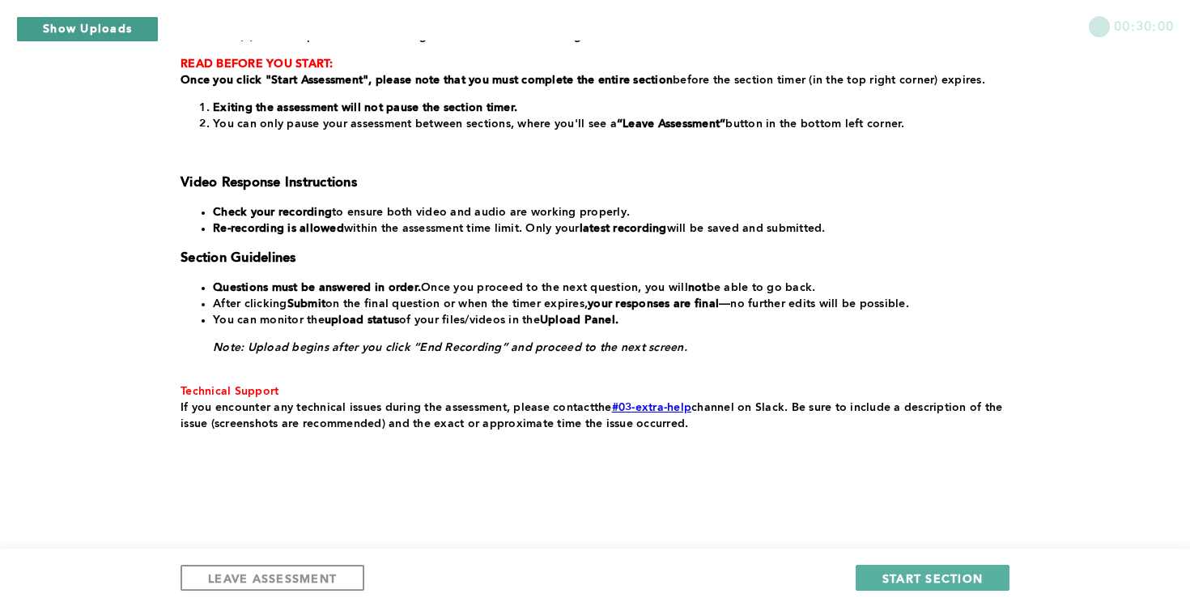
click at [113, 18] on button "Show Uploads" at bounding box center [87, 29] width 143 height 26
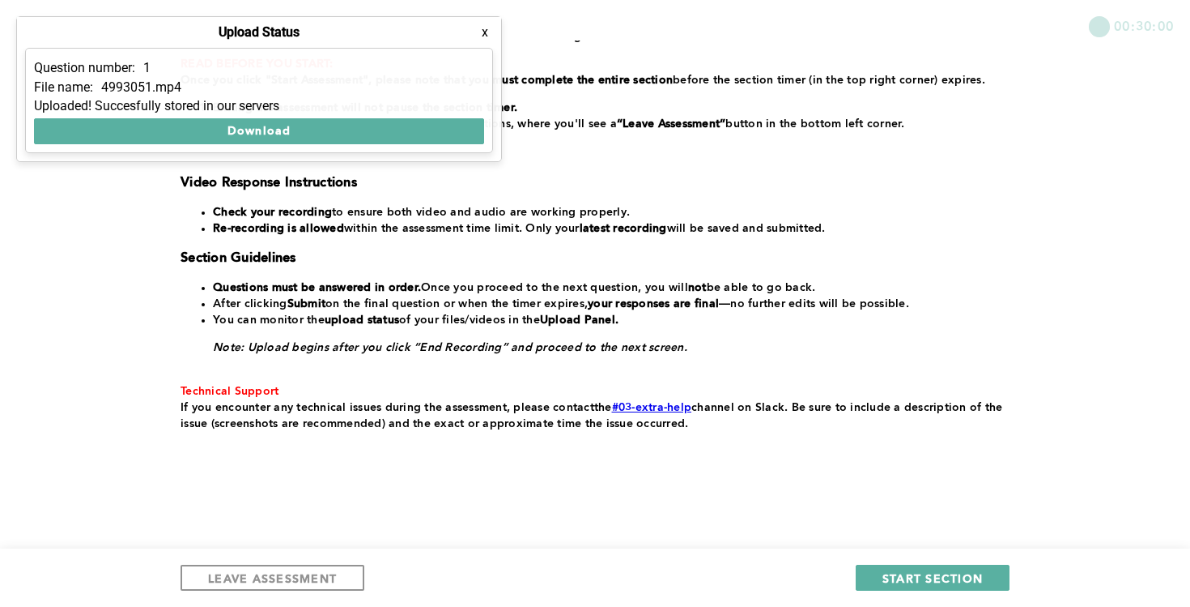
click at [483, 38] on button "x" at bounding box center [485, 32] width 16 height 16
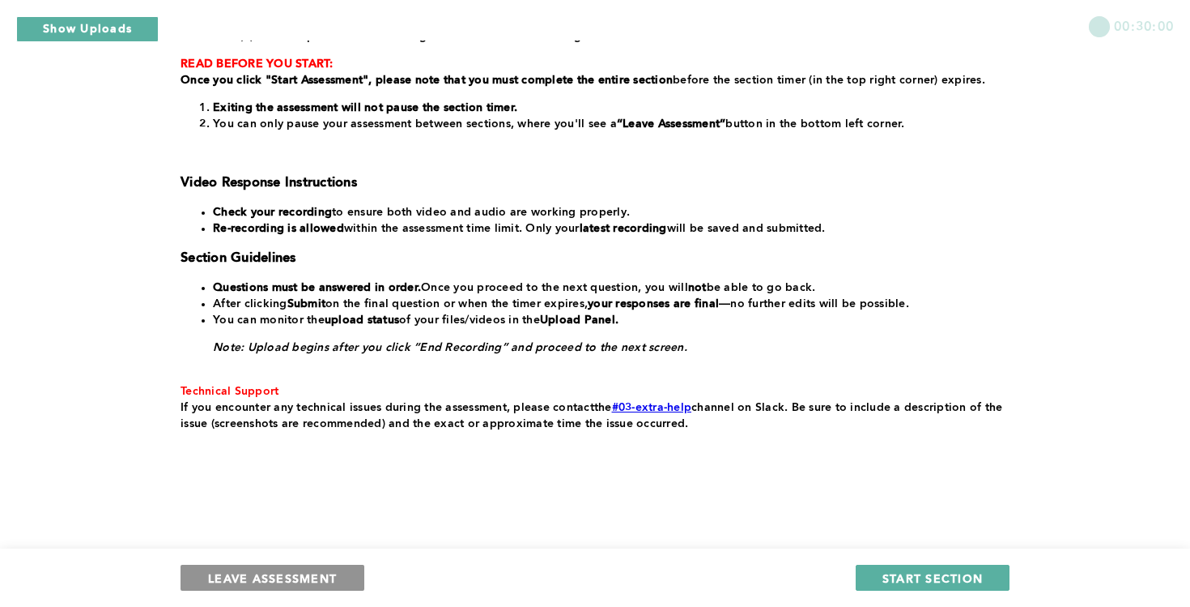
click at [293, 584] on span "LEAVE ASSESSMENT" at bounding box center [272, 577] width 129 height 15
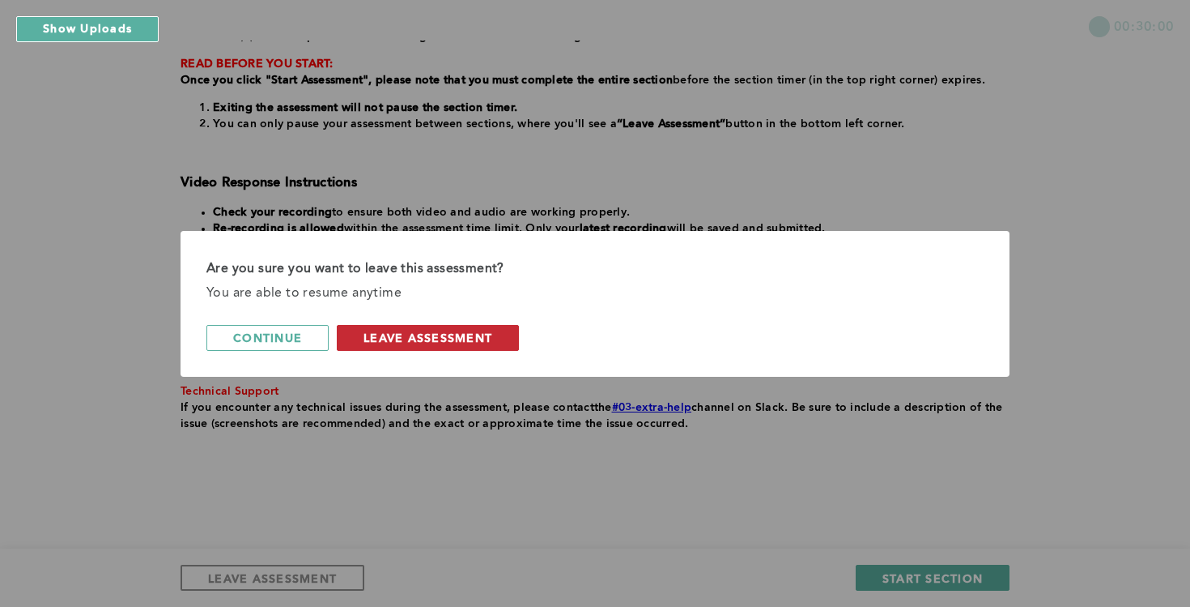
click at [439, 336] on span "leave assessment" at bounding box center [428, 337] width 129 height 15
